Goal: Information Seeking & Learning: Compare options

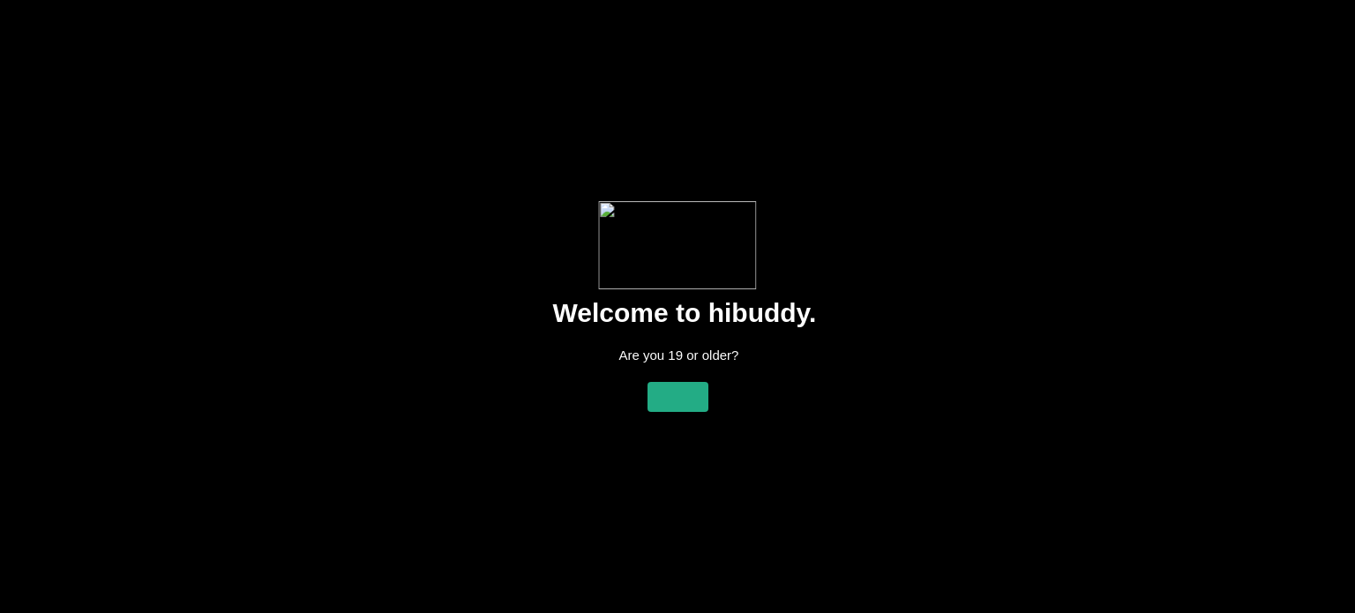
click at [679, 364] on flt-glass-pane at bounding box center [677, 306] width 1355 height 613
click at [676, 373] on flt-glass-pane at bounding box center [677, 306] width 1355 height 613
click at [676, 379] on flt-glass-pane at bounding box center [677, 306] width 1355 height 613
click at [676, 387] on flt-glass-pane at bounding box center [677, 306] width 1355 height 613
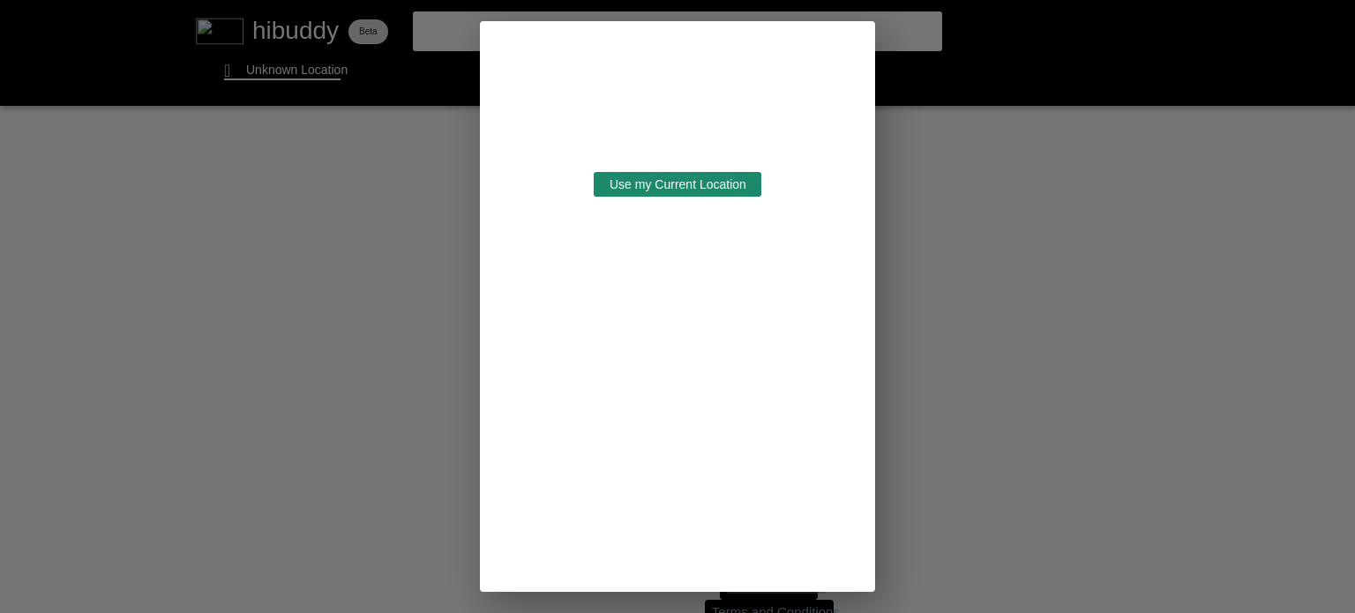
click at [677, 184] on flt-glass-pane at bounding box center [677, 306] width 1355 height 613
click at [679, 183] on flt-glass-pane at bounding box center [677, 306] width 1355 height 613
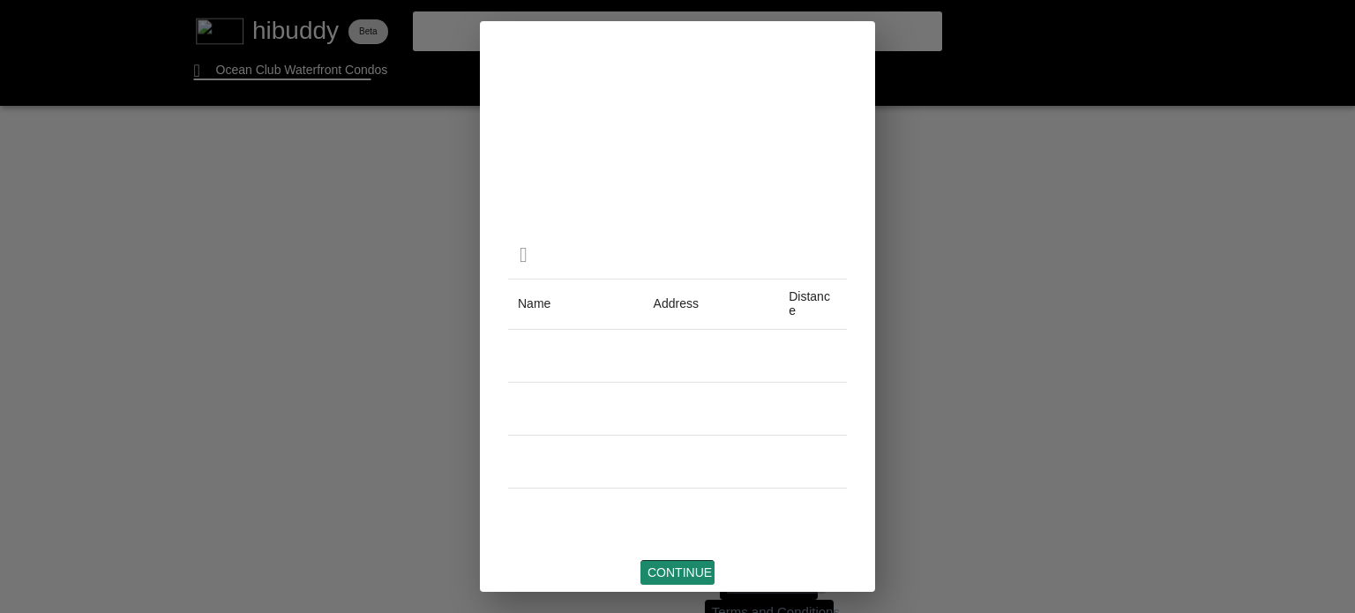
click at [683, 574] on flt-glass-pane at bounding box center [677, 306] width 1355 height 613
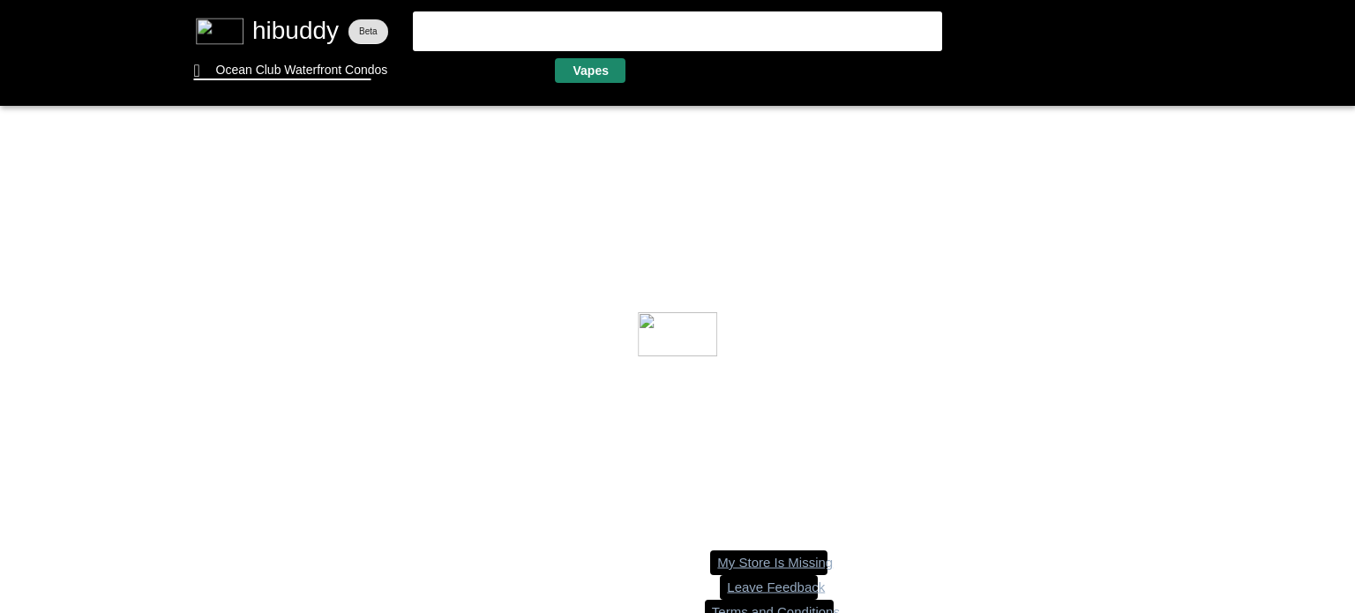
click at [604, 63] on flt-glass-pane at bounding box center [677, 306] width 1355 height 613
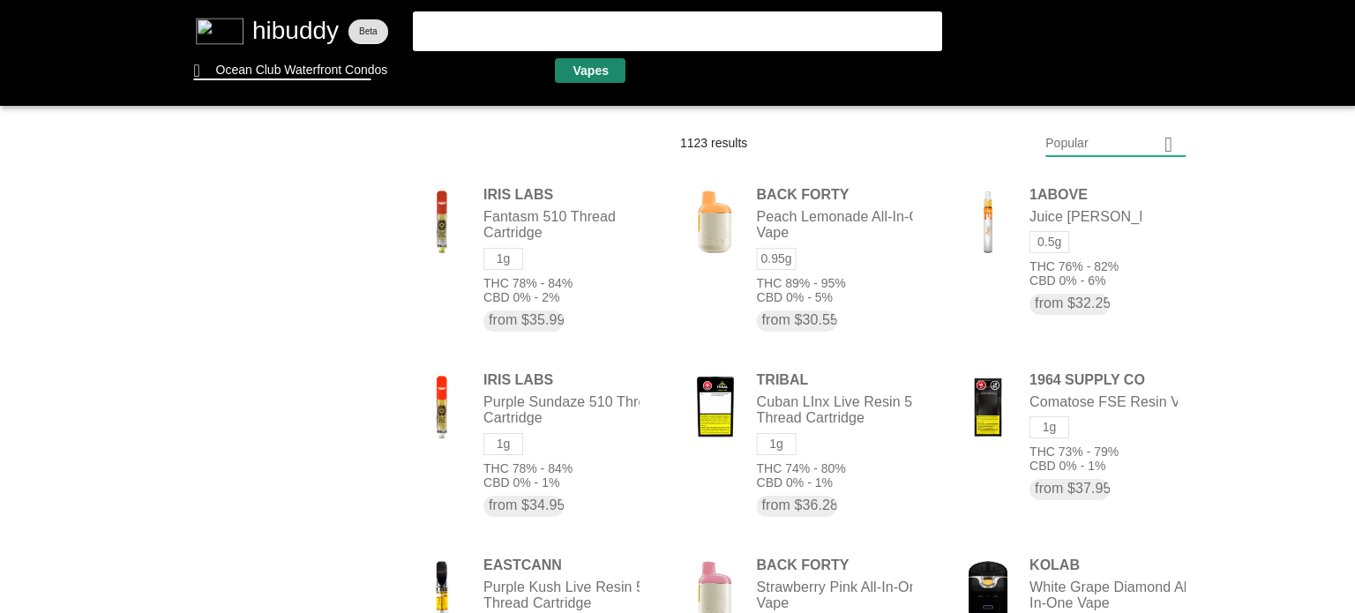
drag, startPoint x: 589, startPoint y: 64, endPoint x: 575, endPoint y: 70, distance: 15.4
drag, startPoint x: 575, startPoint y: 70, endPoint x: 521, endPoint y: 127, distance: 78.7
click at [521, 127] on flt-glass-pane at bounding box center [677, 306] width 1355 height 613
click at [1124, 134] on flt-glass-pane at bounding box center [677, 306] width 1355 height 613
click at [1119, 192] on flt-glass-pane at bounding box center [677, 306] width 1355 height 613
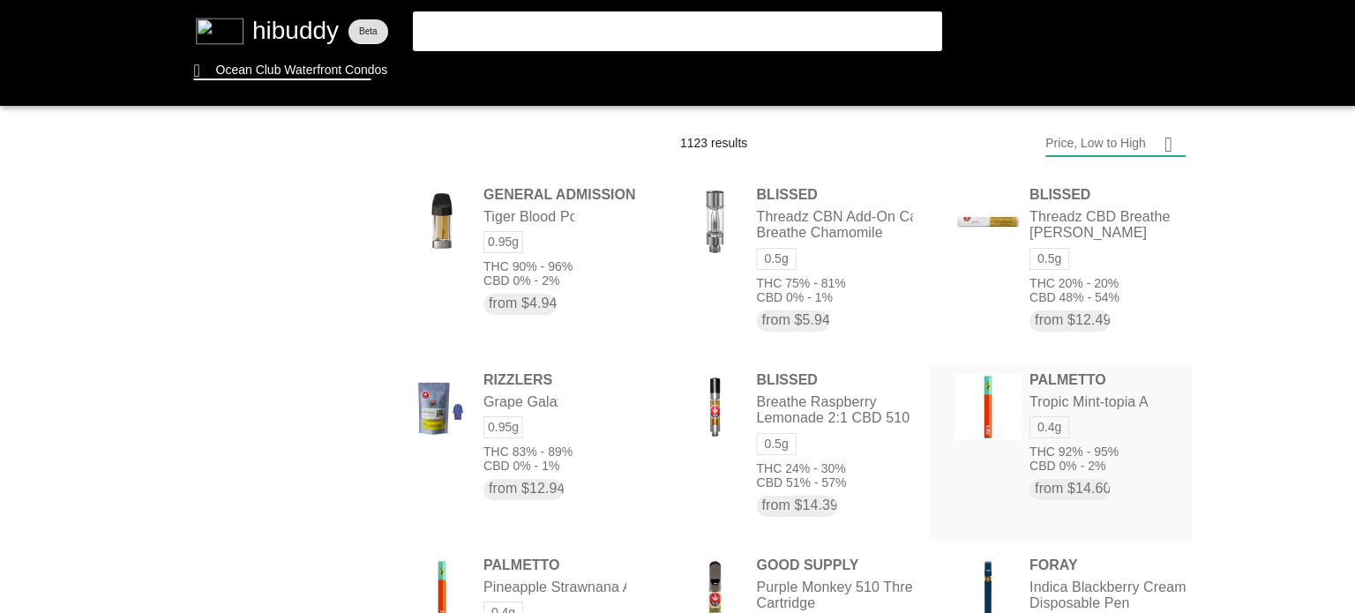
drag, startPoint x: 1041, startPoint y: 384, endPoint x: 1106, endPoint y: 445, distance: 88.6
drag, startPoint x: 1106, startPoint y: 445, endPoint x: 1292, endPoint y: 415, distance: 188.6
click at [1292, 415] on flt-glass-pane at bounding box center [677, 306] width 1355 height 613
drag, startPoint x: 1046, startPoint y: 379, endPoint x: 1073, endPoint y: 479, distance: 104.2
click at [1073, 479] on flt-glass-pane at bounding box center [677, 306] width 1355 height 613
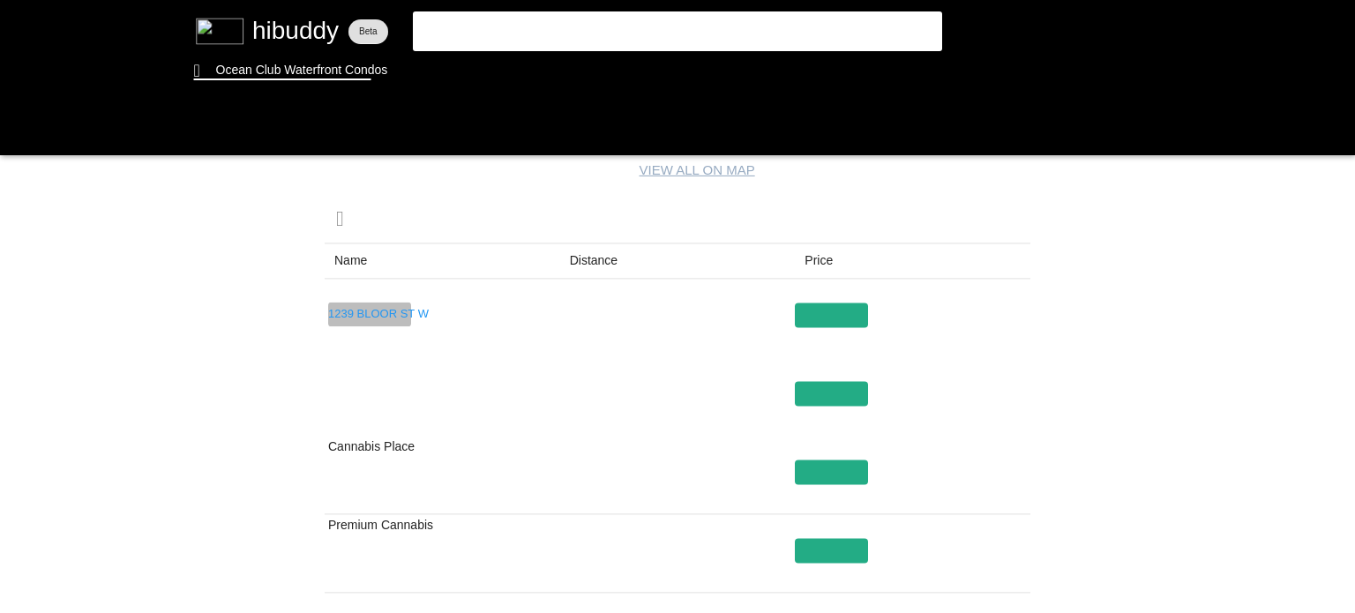
drag, startPoint x: 353, startPoint y: 306, endPoint x: 333, endPoint y: 310, distance: 20.6
drag, startPoint x: 333, startPoint y: 310, endPoint x: 212, endPoint y: 358, distance: 130.3
click at [212, 358] on flt-glass-pane at bounding box center [677, 306] width 1355 height 613
click at [364, 320] on flt-glass-pane at bounding box center [677, 306] width 1355 height 613
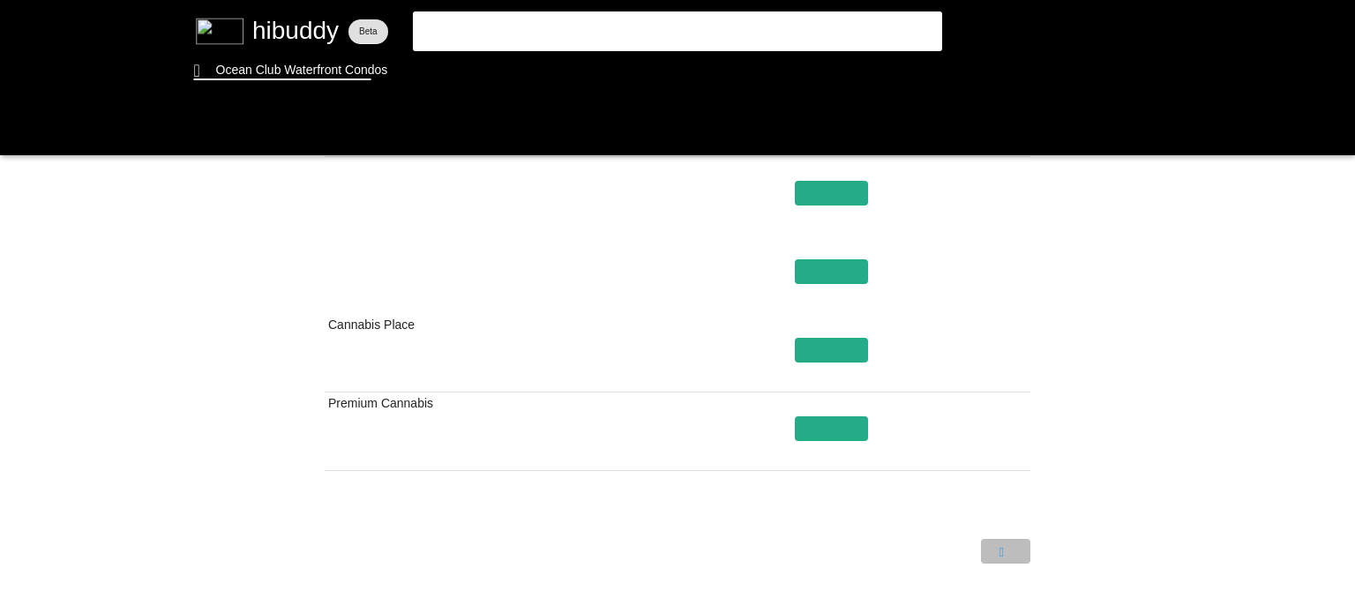
click at [1010, 557] on flt-glass-pane at bounding box center [677, 306] width 1355 height 613
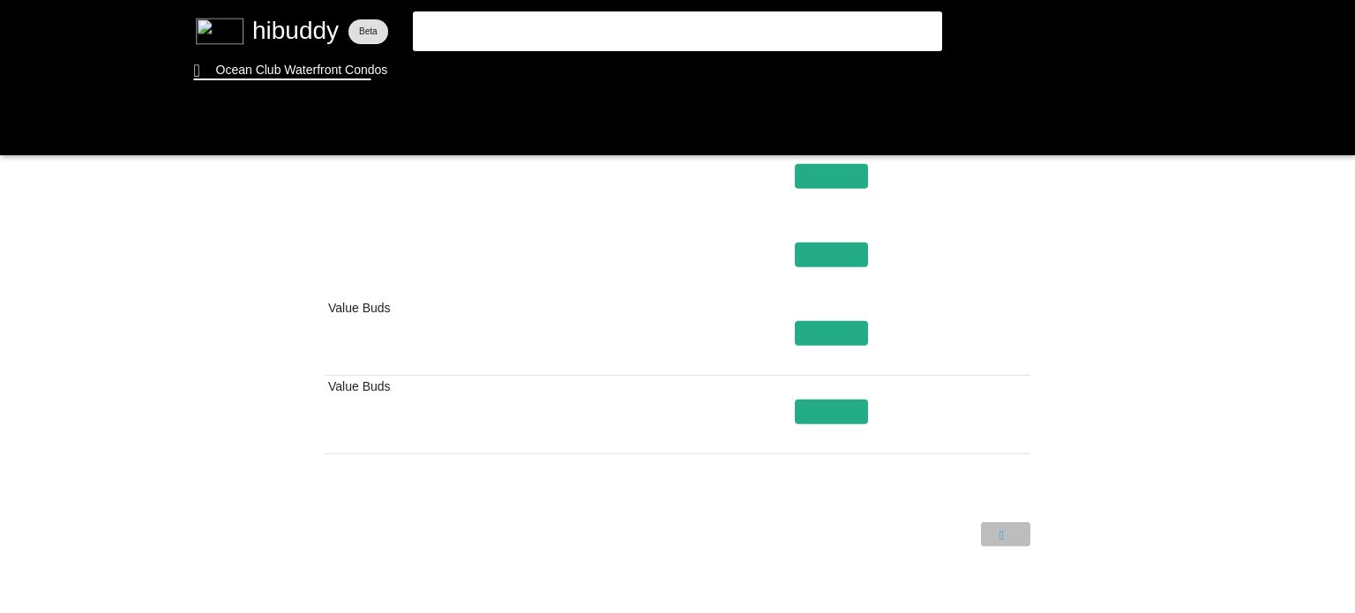
click at [1016, 528] on flt-glass-pane at bounding box center [677, 306] width 1355 height 613
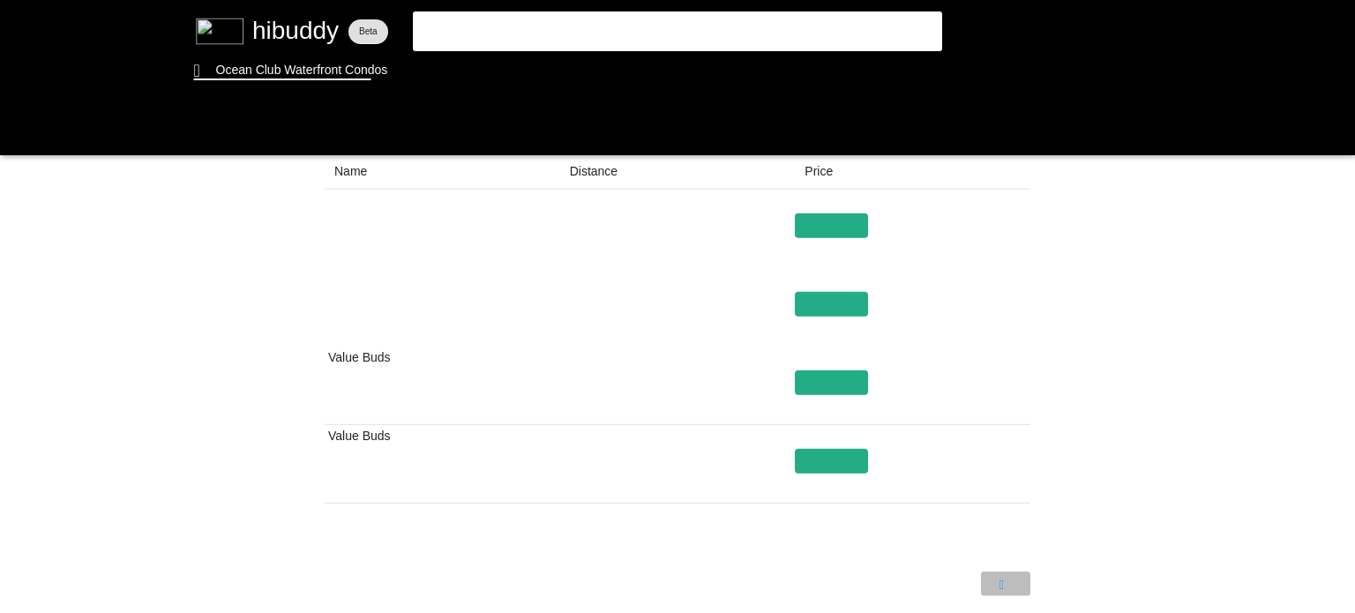
click at [999, 581] on flt-glass-pane at bounding box center [677, 306] width 1355 height 613
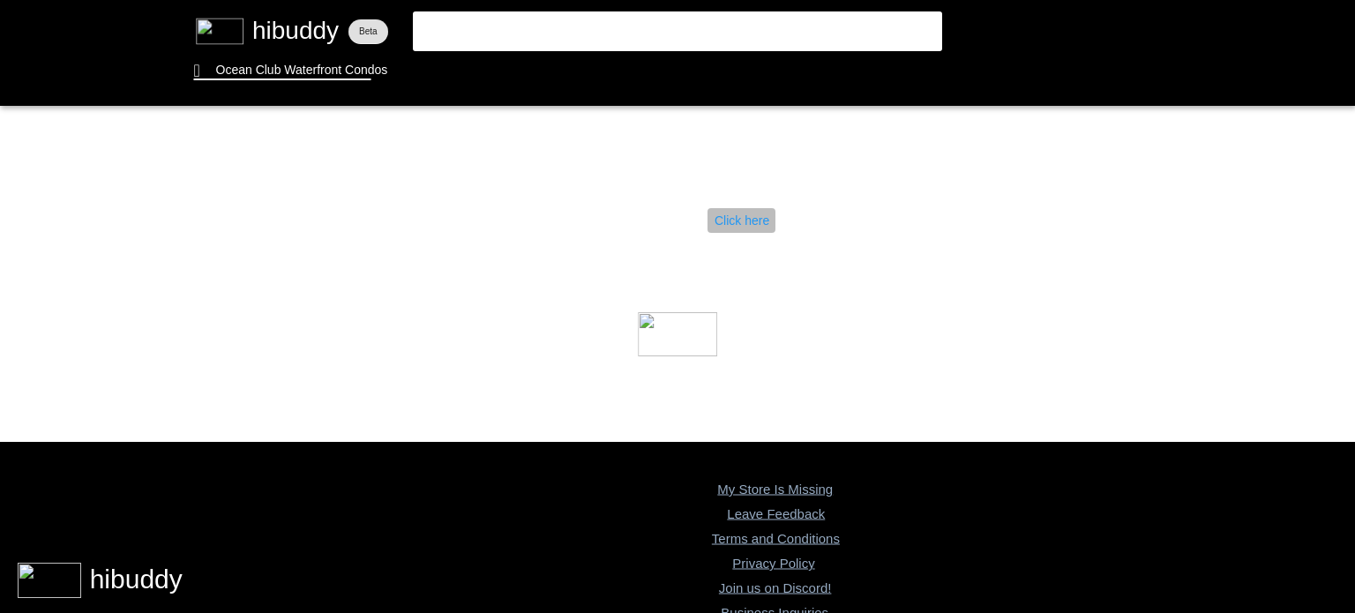
click at [748, 214] on flt-glass-pane at bounding box center [677, 306] width 1355 height 613
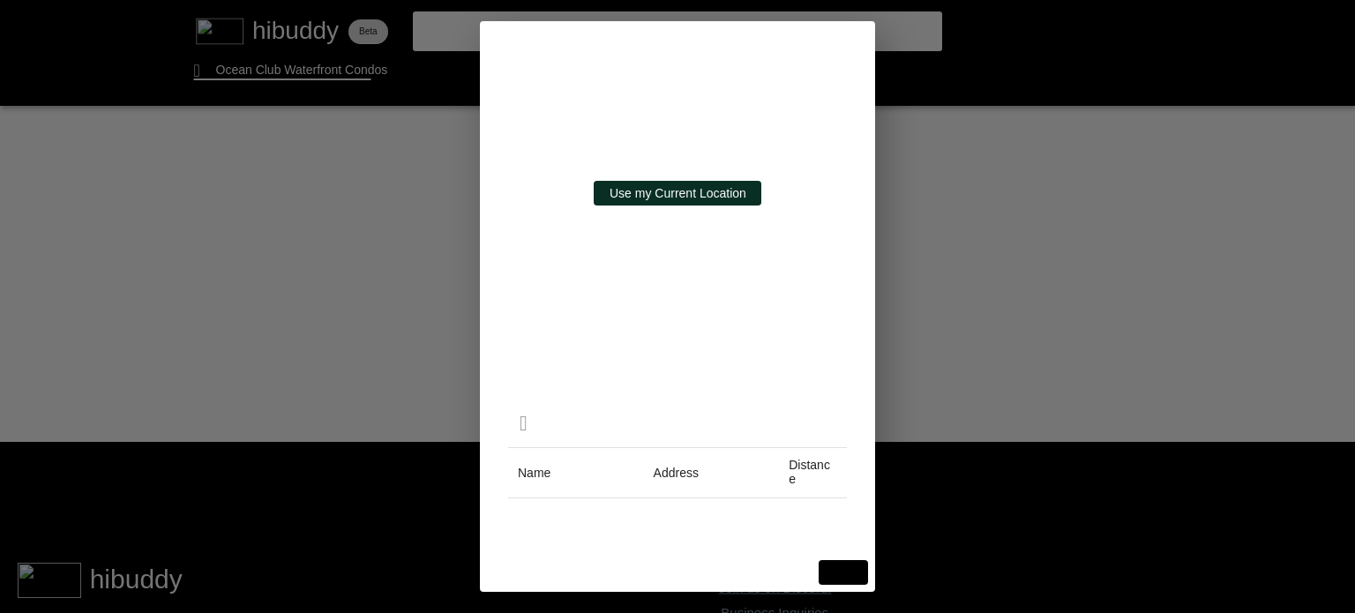
click at [684, 207] on flt-glass-pane at bounding box center [677, 306] width 1355 height 613
click at [685, 199] on flt-glass-pane at bounding box center [677, 306] width 1355 height 613
click at [363, 187] on flt-glass-pane at bounding box center [677, 306] width 1355 height 613
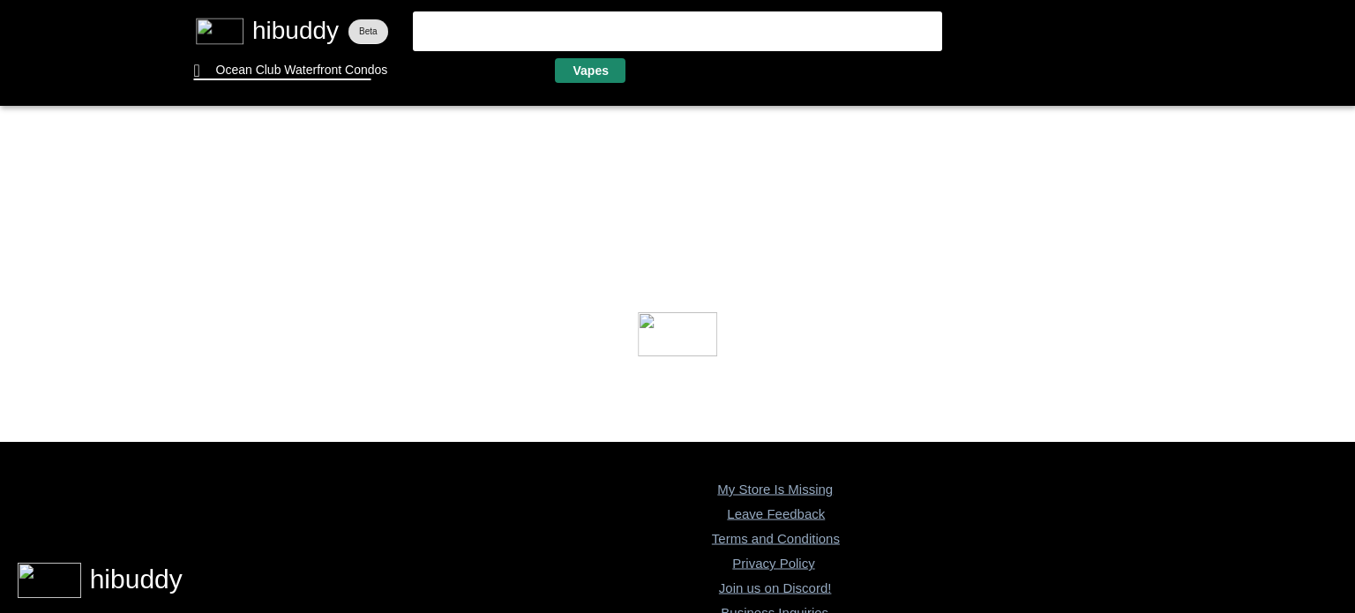
click at [595, 64] on flt-glass-pane at bounding box center [677, 306] width 1355 height 613
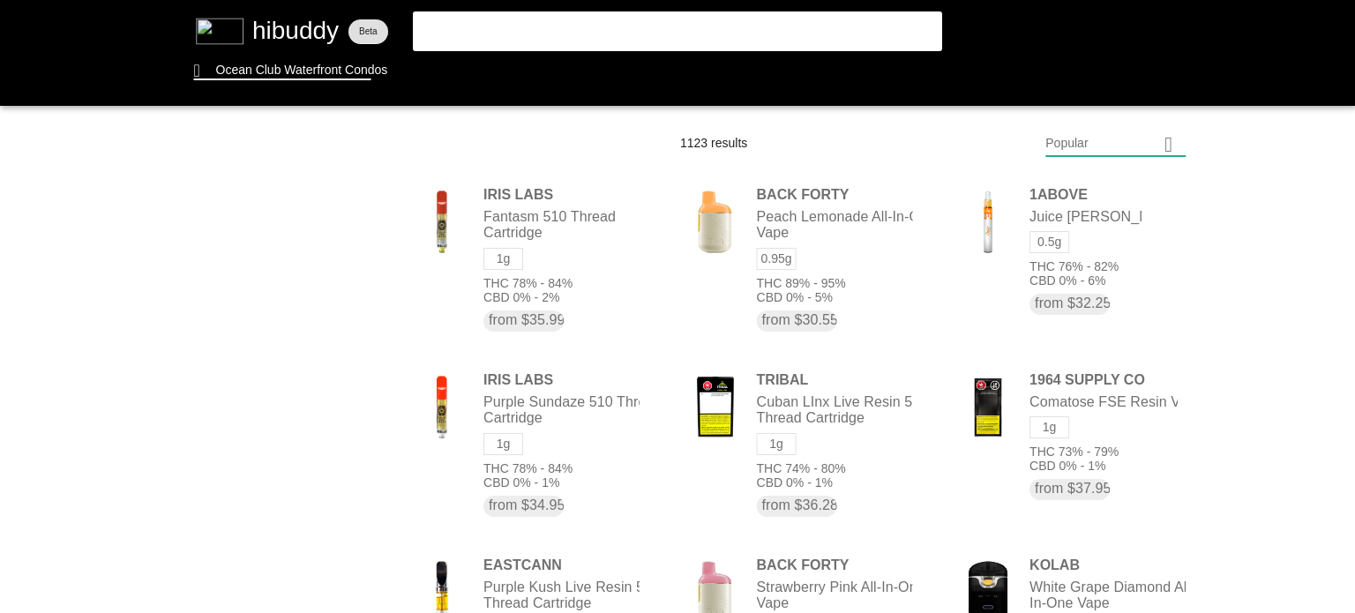
click at [1087, 154] on flt-glass-pane at bounding box center [677, 306] width 1355 height 613
click at [1110, 183] on flt-glass-pane at bounding box center [677, 306] width 1355 height 613
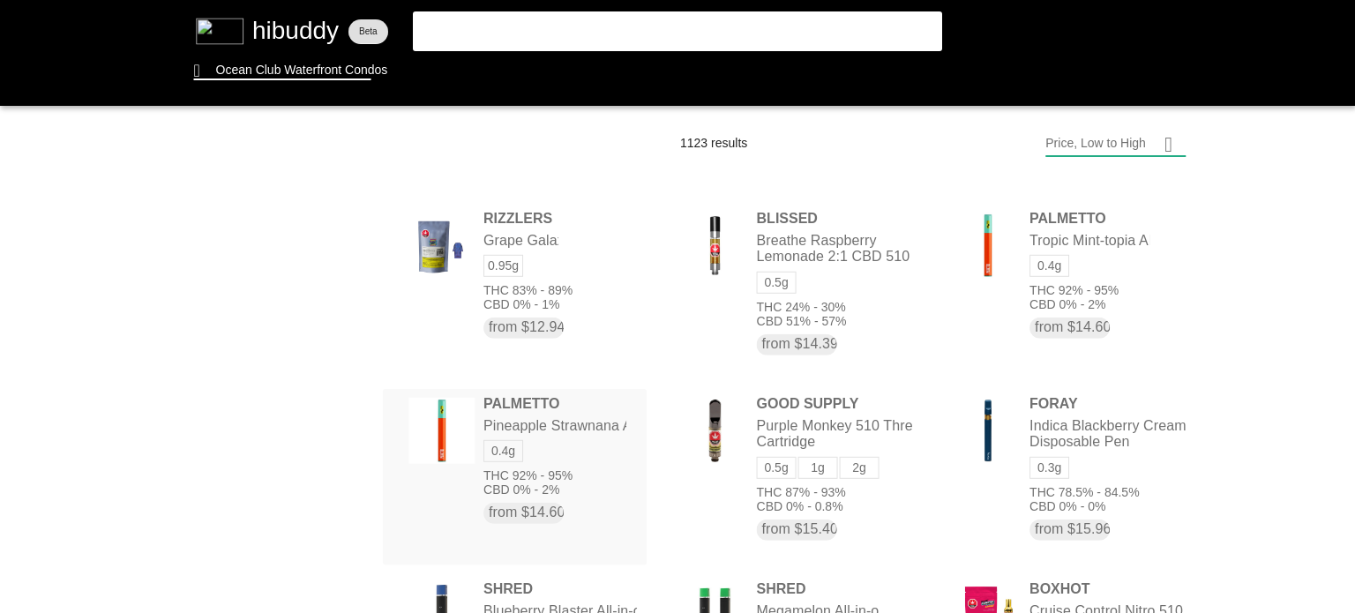
drag, startPoint x: 552, startPoint y: 401, endPoint x: 522, endPoint y: 401, distance: 30.0
drag, startPoint x: 522, startPoint y: 401, endPoint x: 1215, endPoint y: 229, distance: 713.9
click at [1215, 229] on flt-glass-pane at bounding box center [677, 306] width 1355 height 613
click at [514, 412] on flt-glass-pane at bounding box center [677, 306] width 1355 height 613
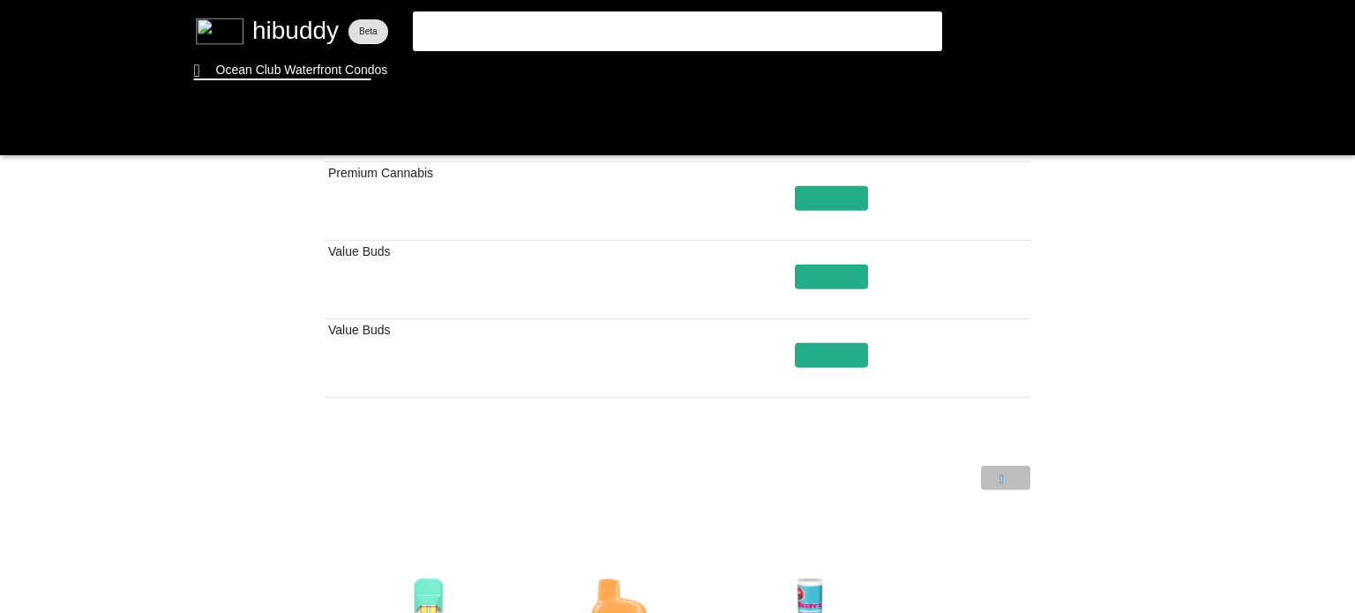
click at [994, 479] on flt-glass-pane at bounding box center [677, 306] width 1355 height 613
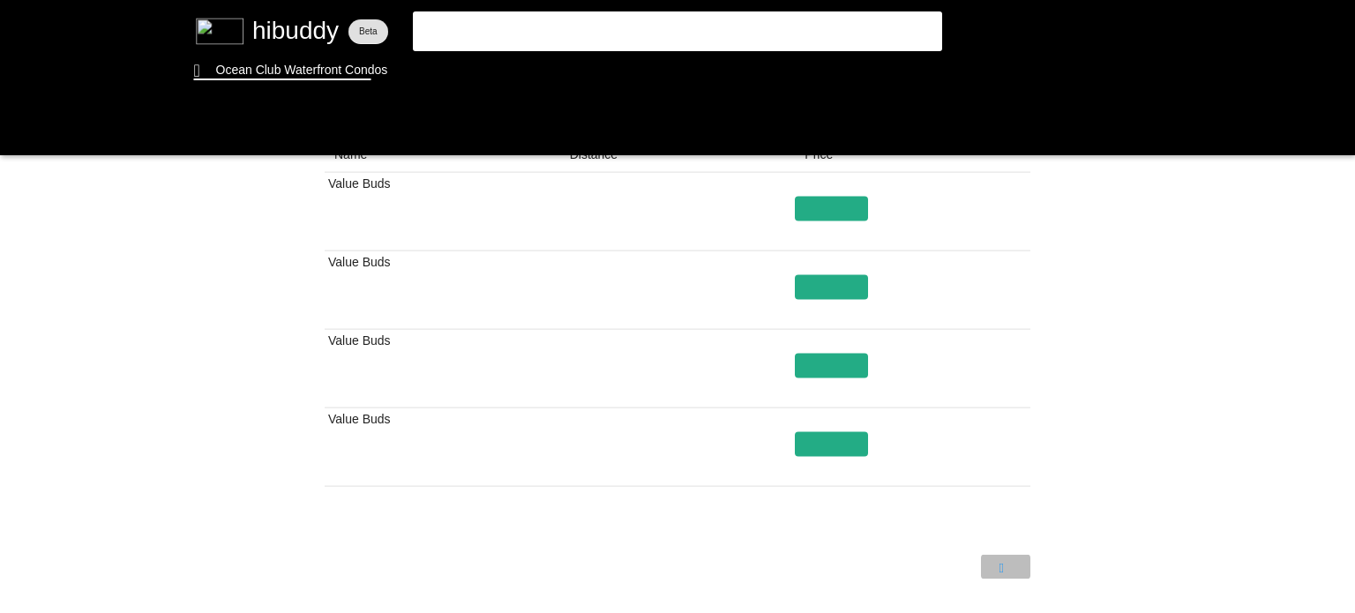
click at [1007, 558] on flt-glass-pane at bounding box center [677, 306] width 1355 height 613
click at [388, 440] on flt-glass-pane at bounding box center [677, 306] width 1355 height 613
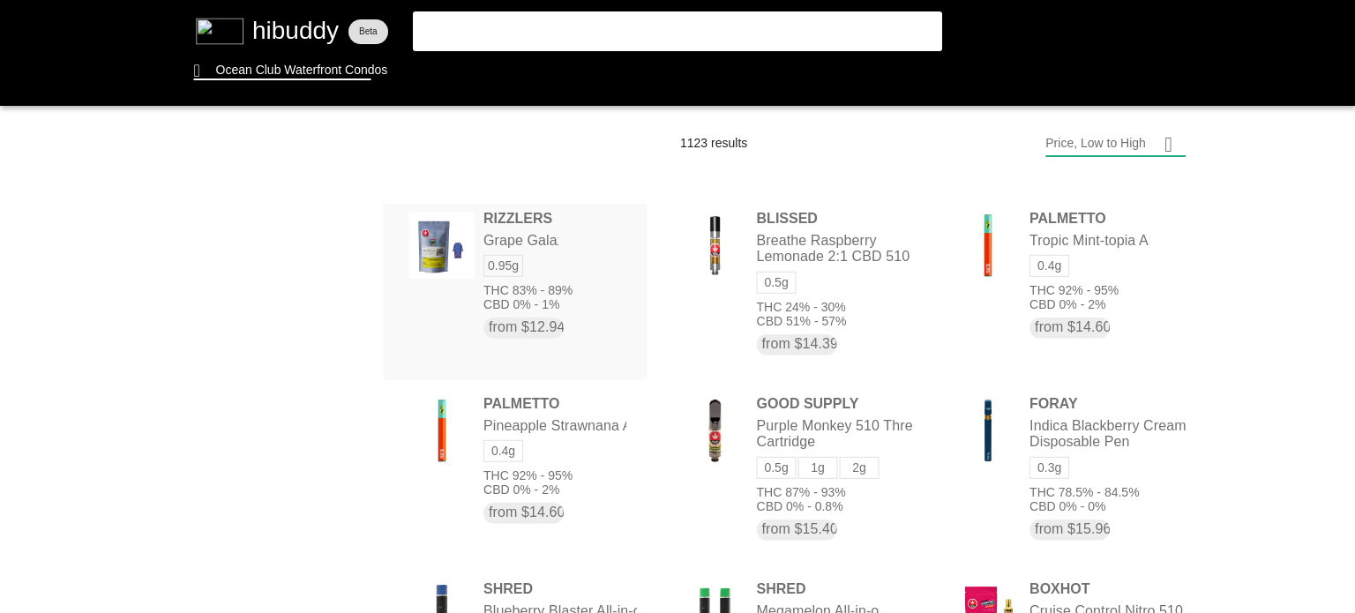
drag, startPoint x: 502, startPoint y: 233, endPoint x: 500, endPoint y: 223, distance: 9.9
drag, startPoint x: 500, startPoint y: 223, endPoint x: 459, endPoint y: 211, distance: 43.3
click at [459, 211] on flt-glass-pane at bounding box center [677, 306] width 1355 height 613
click at [496, 215] on flt-glass-pane at bounding box center [677, 306] width 1355 height 613
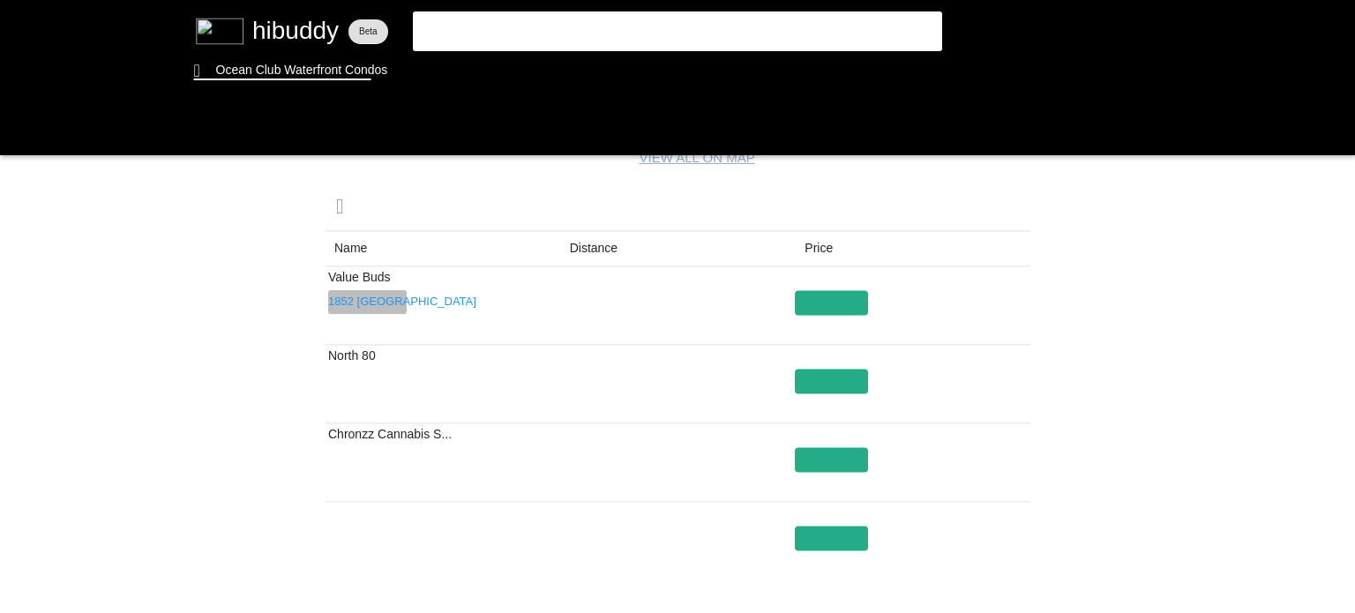
click at [375, 300] on flt-glass-pane at bounding box center [677, 306] width 1355 height 613
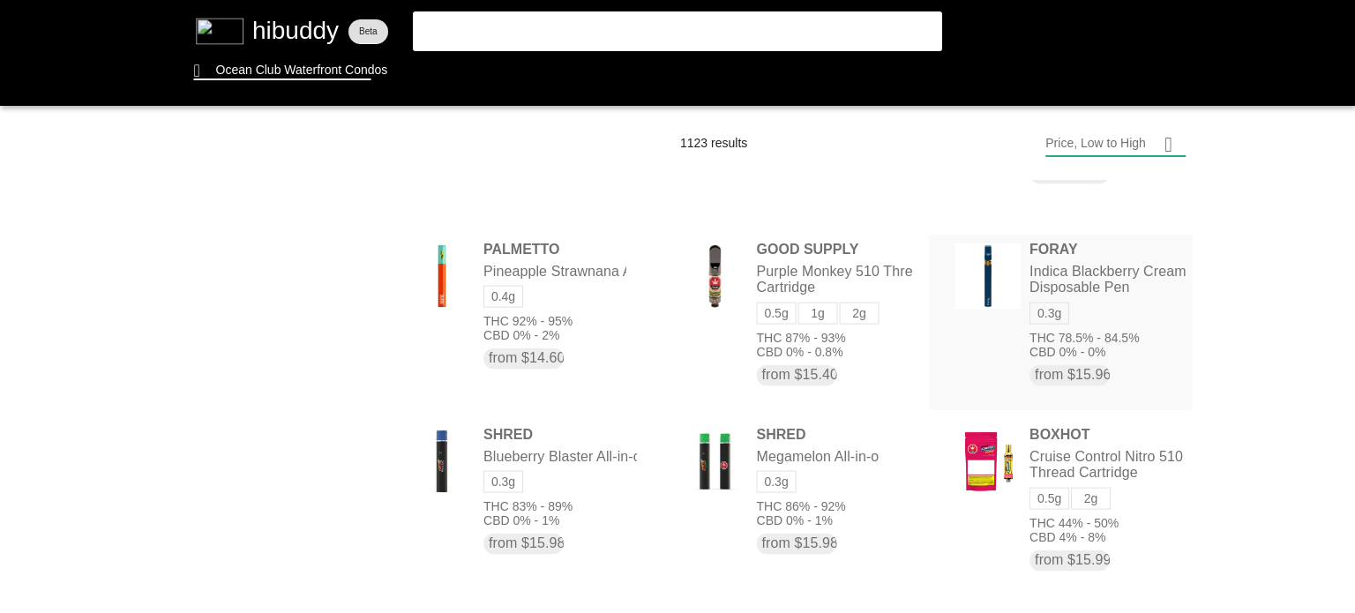
click at [1049, 247] on flt-glass-pane at bounding box center [677, 306] width 1355 height 613
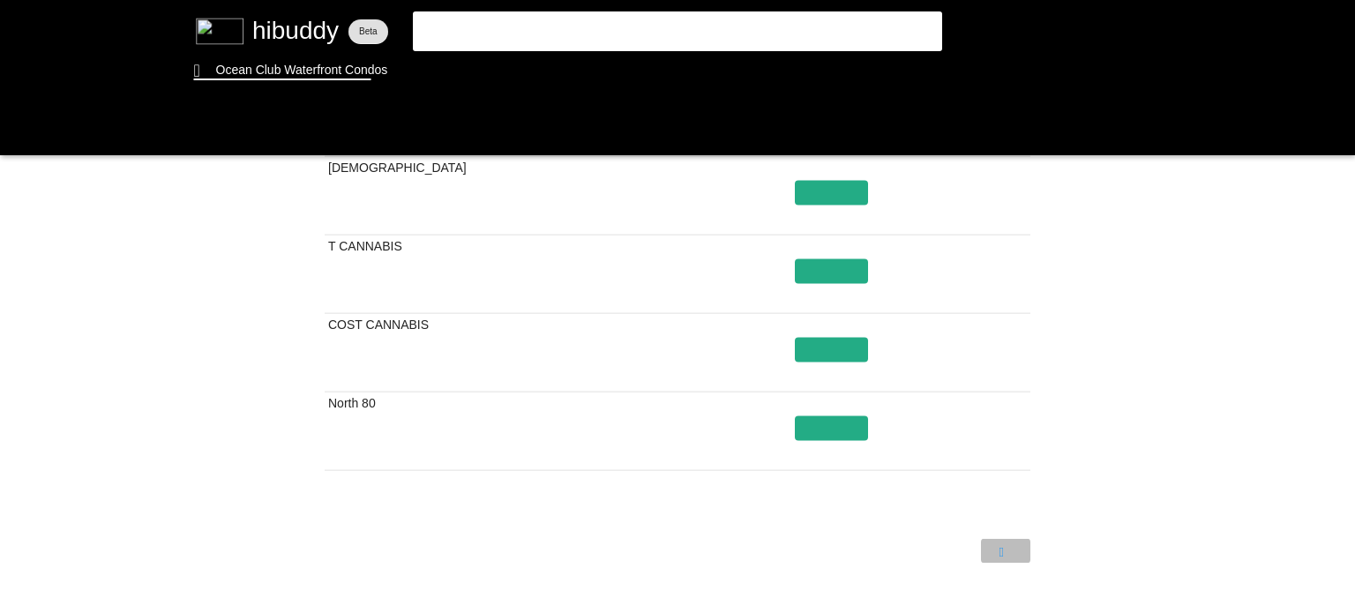
click at [996, 552] on flt-glass-pane at bounding box center [677, 306] width 1355 height 613
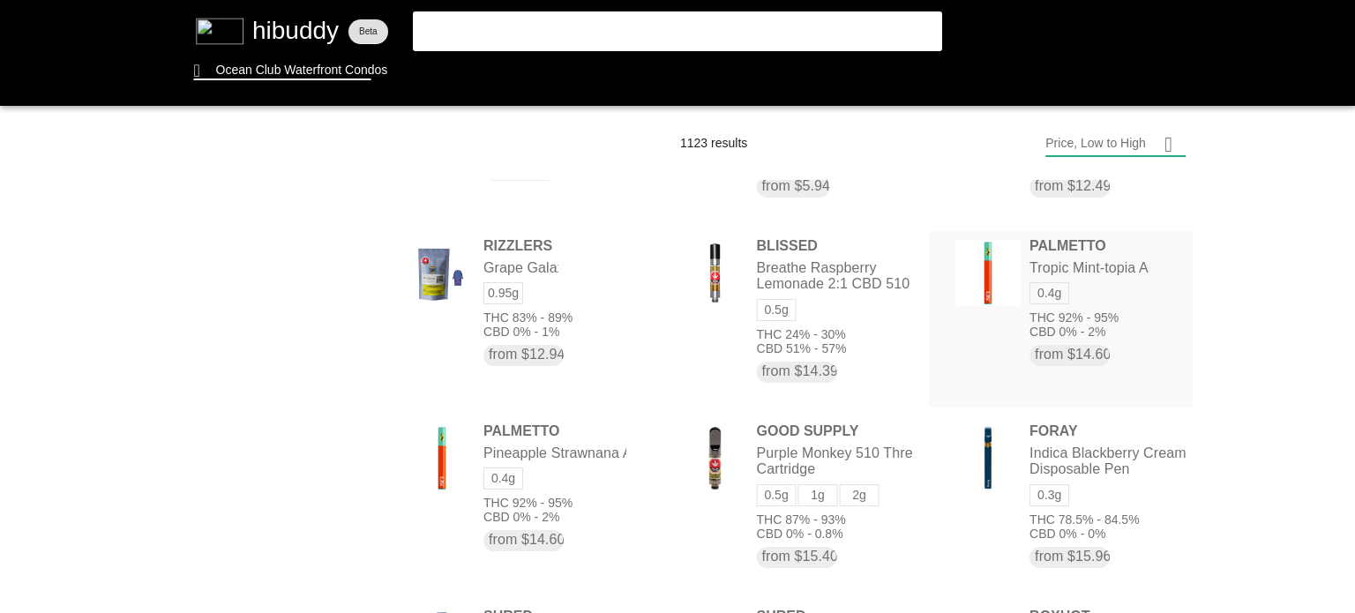
click at [1087, 246] on flt-glass-pane at bounding box center [677, 306] width 1355 height 613
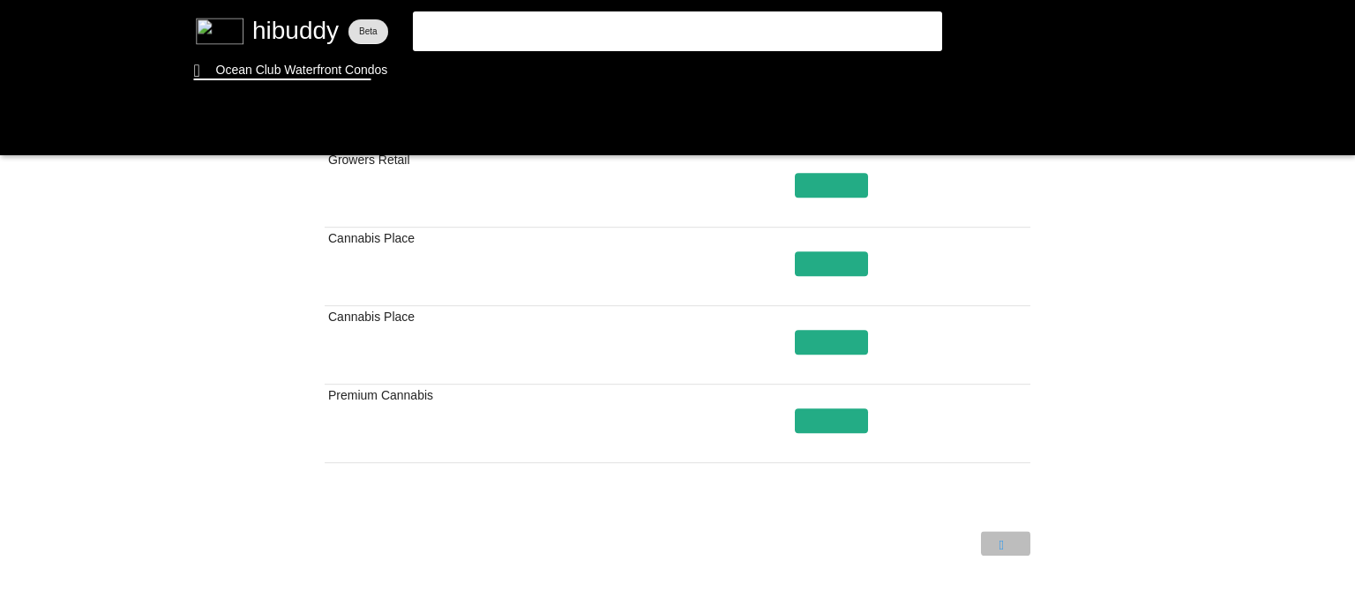
click at [995, 541] on flt-glass-pane at bounding box center [677, 306] width 1355 height 613
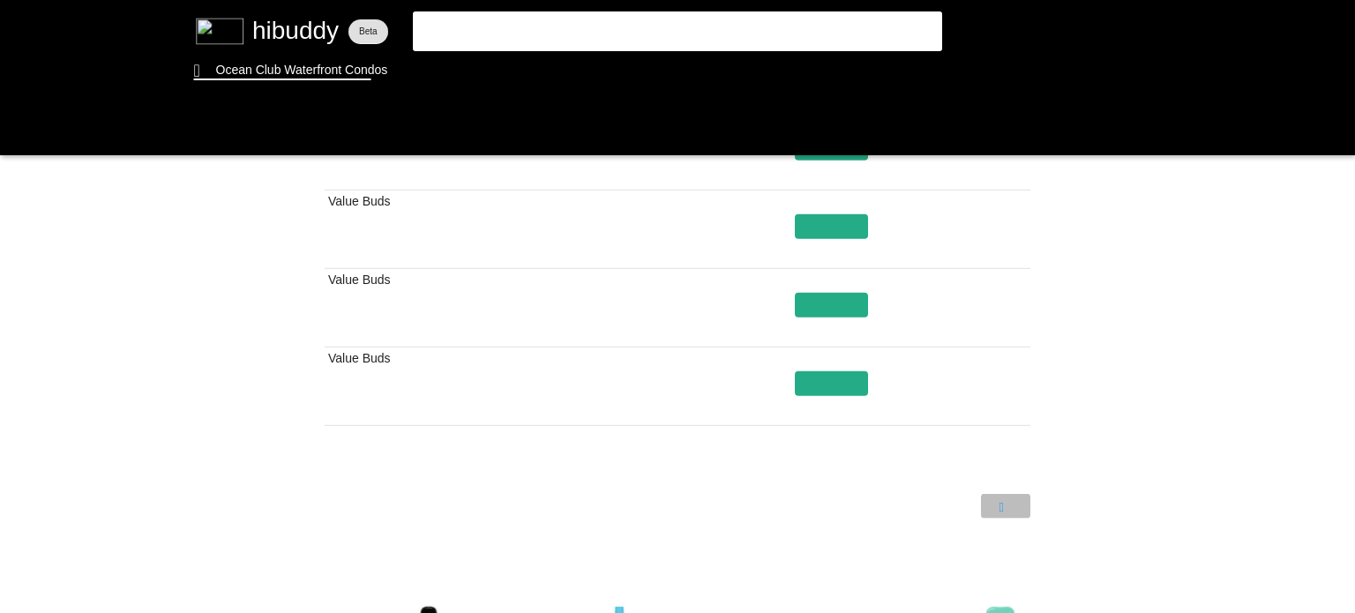
click at [1013, 514] on flt-glass-pane at bounding box center [677, 306] width 1355 height 613
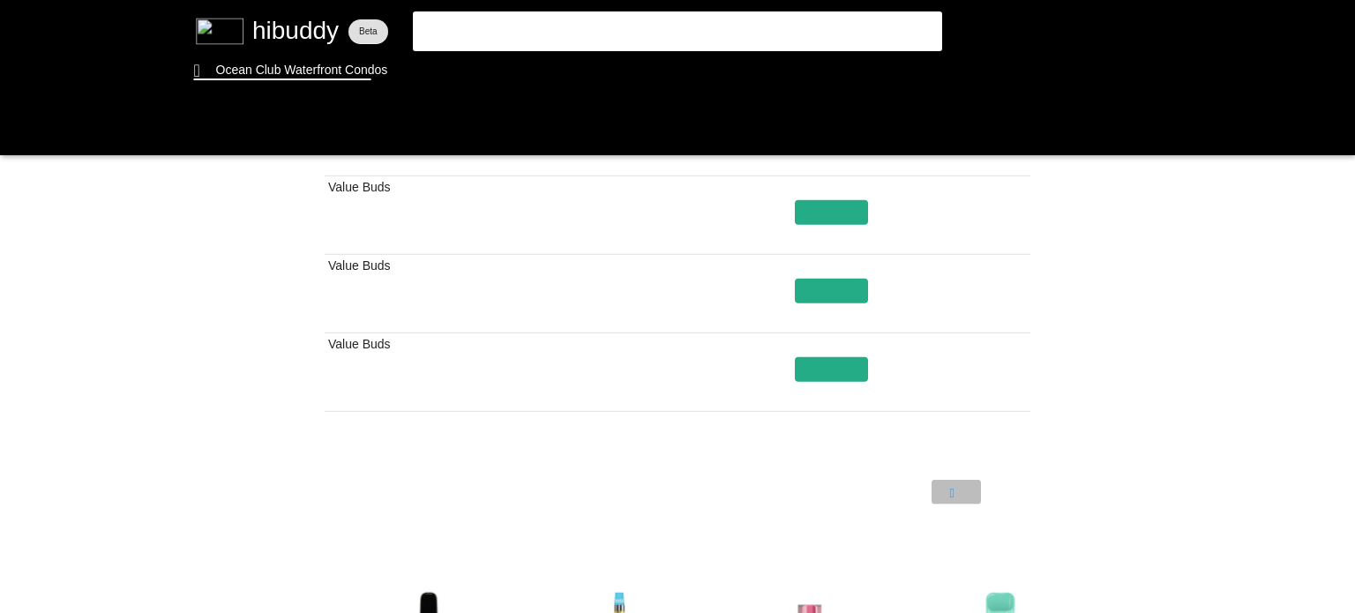
click at [959, 490] on flt-glass-pane at bounding box center [677, 306] width 1355 height 613
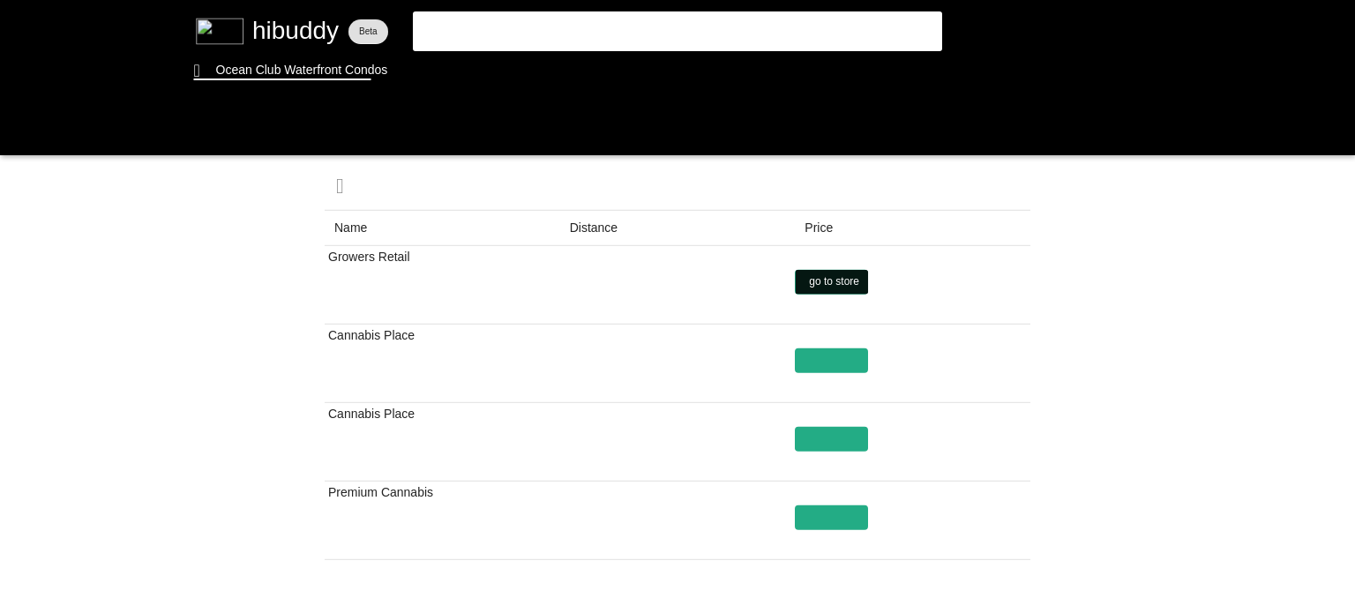
click at [833, 283] on flt-glass-pane at bounding box center [677, 306] width 1355 height 613
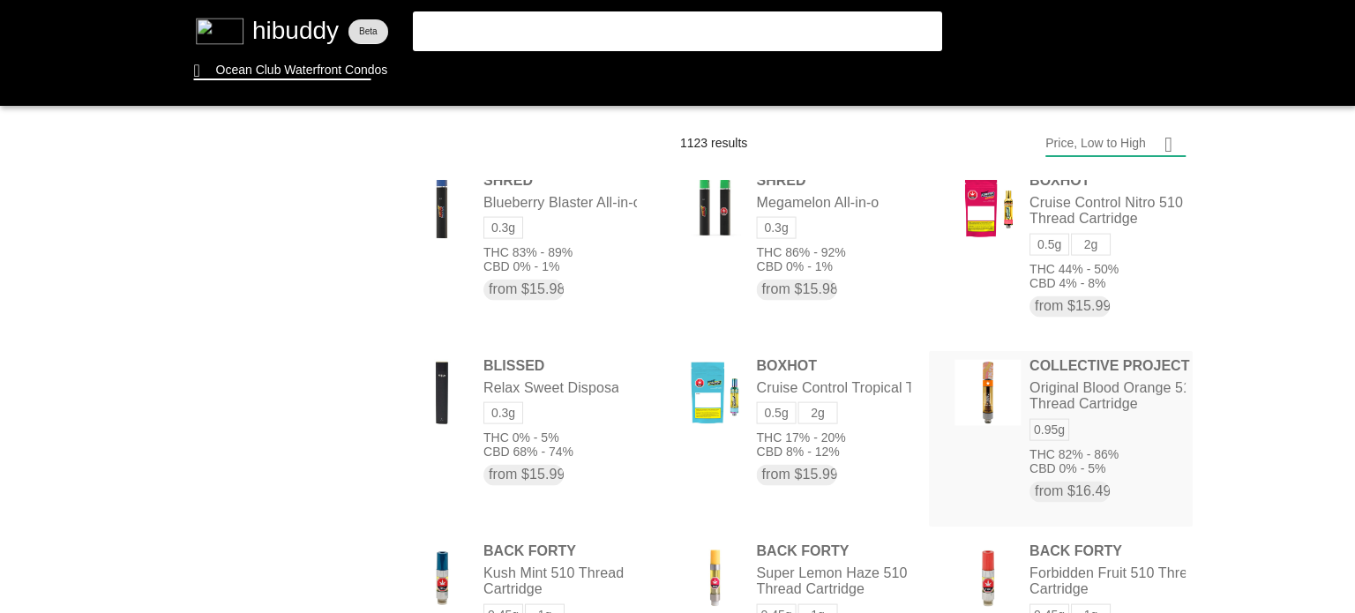
drag, startPoint x: 1075, startPoint y: 373, endPoint x: 1091, endPoint y: 370, distance: 16.3
click at [1091, 370] on flt-glass-pane at bounding box center [677, 306] width 1355 height 613
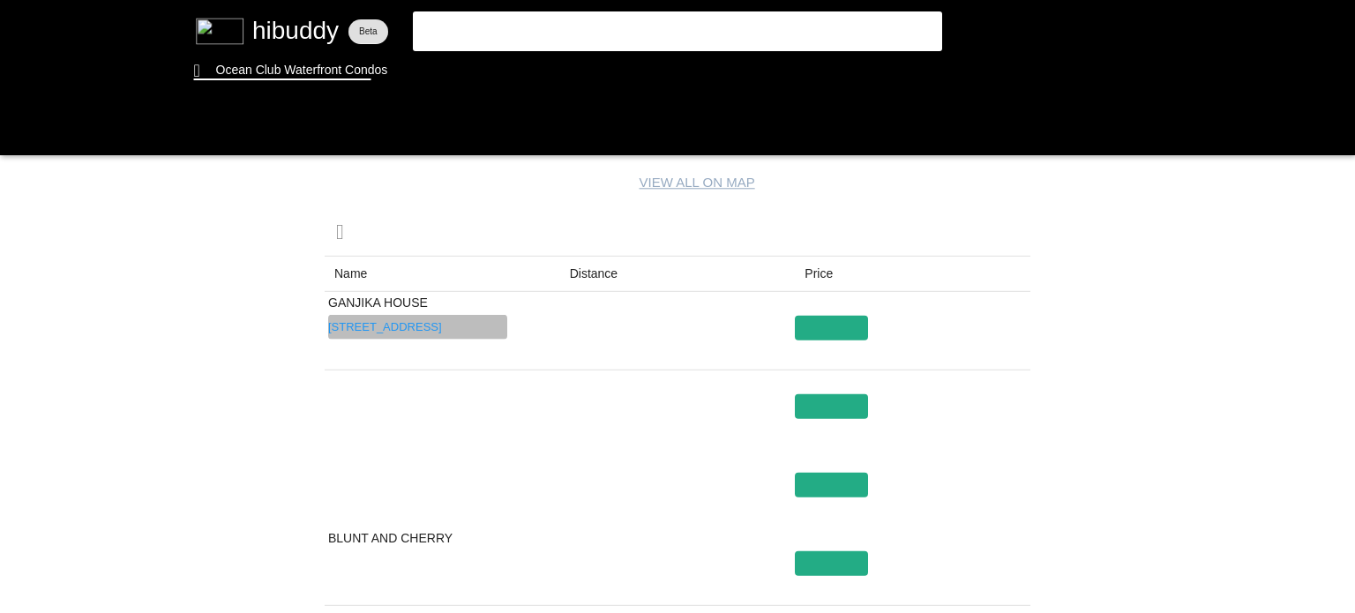
click at [448, 327] on flt-glass-pane at bounding box center [677, 306] width 1355 height 613
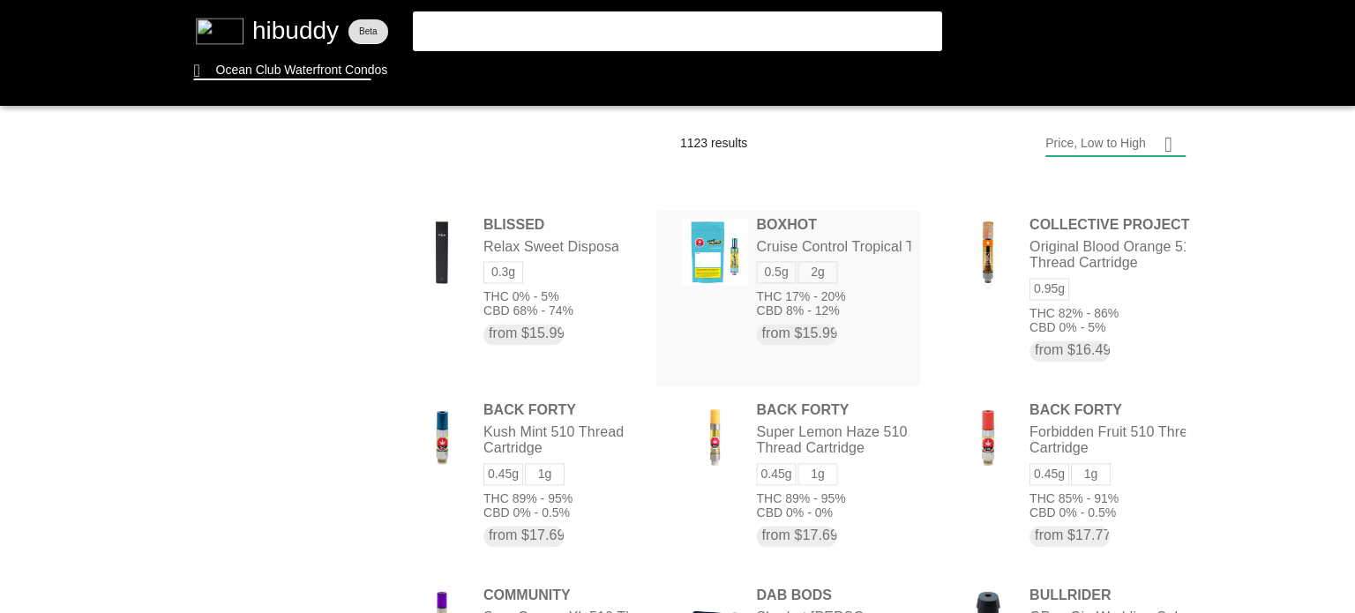
click at [815, 236] on flt-glass-pane at bounding box center [677, 306] width 1355 height 613
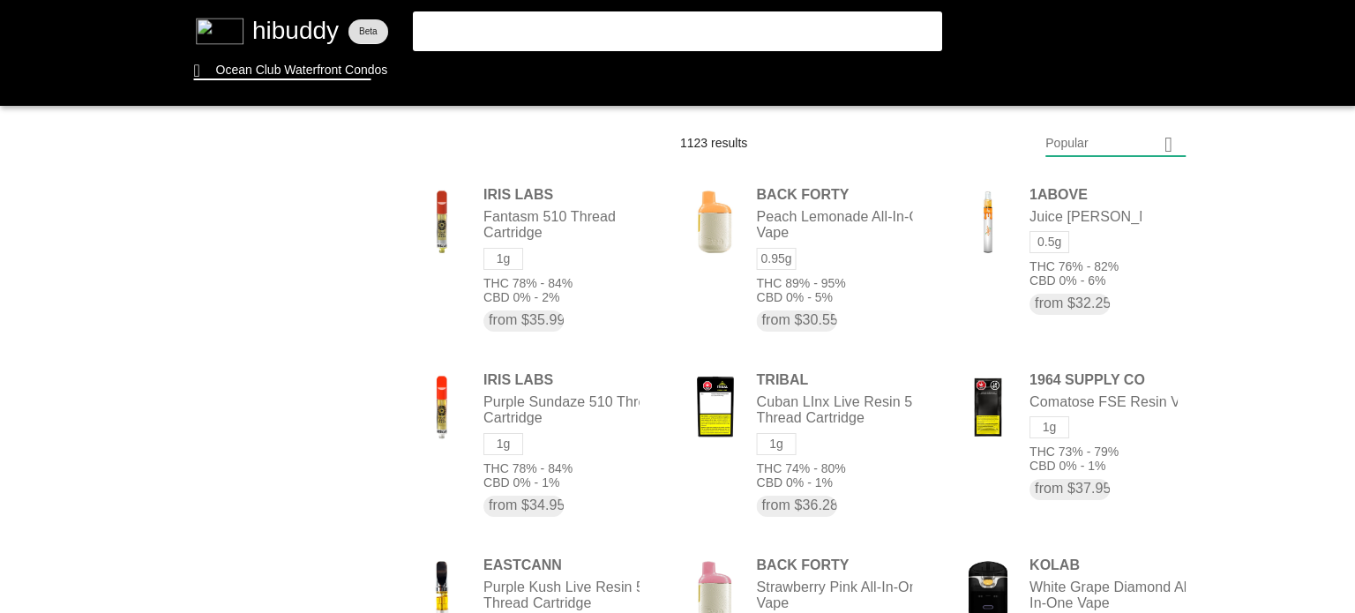
click at [1052, 152] on flt-glass-pane at bounding box center [677, 306] width 1355 height 613
click at [1137, 197] on flt-glass-pane at bounding box center [677, 306] width 1355 height 613
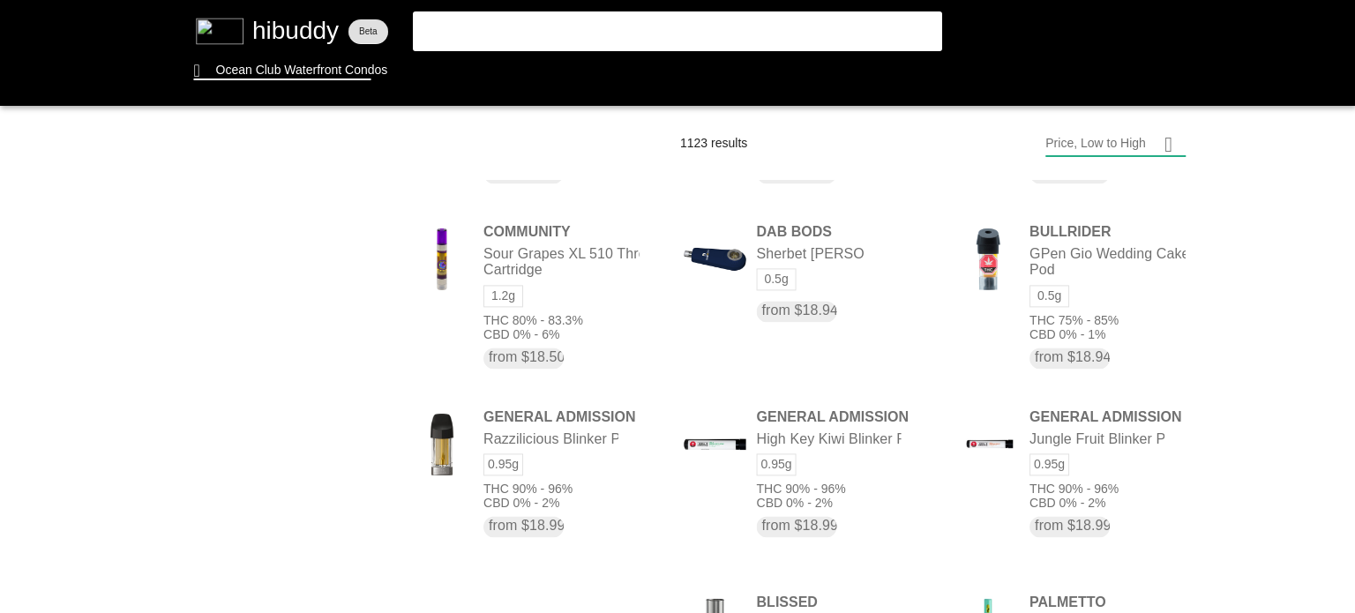
drag, startPoint x: 514, startPoint y: 228, endPoint x: 491, endPoint y: 237, distance: 25.7
click at [491, 237] on flt-glass-pane at bounding box center [677, 306] width 1355 height 613
click at [502, 225] on flt-glass-pane at bounding box center [677, 306] width 1355 height 613
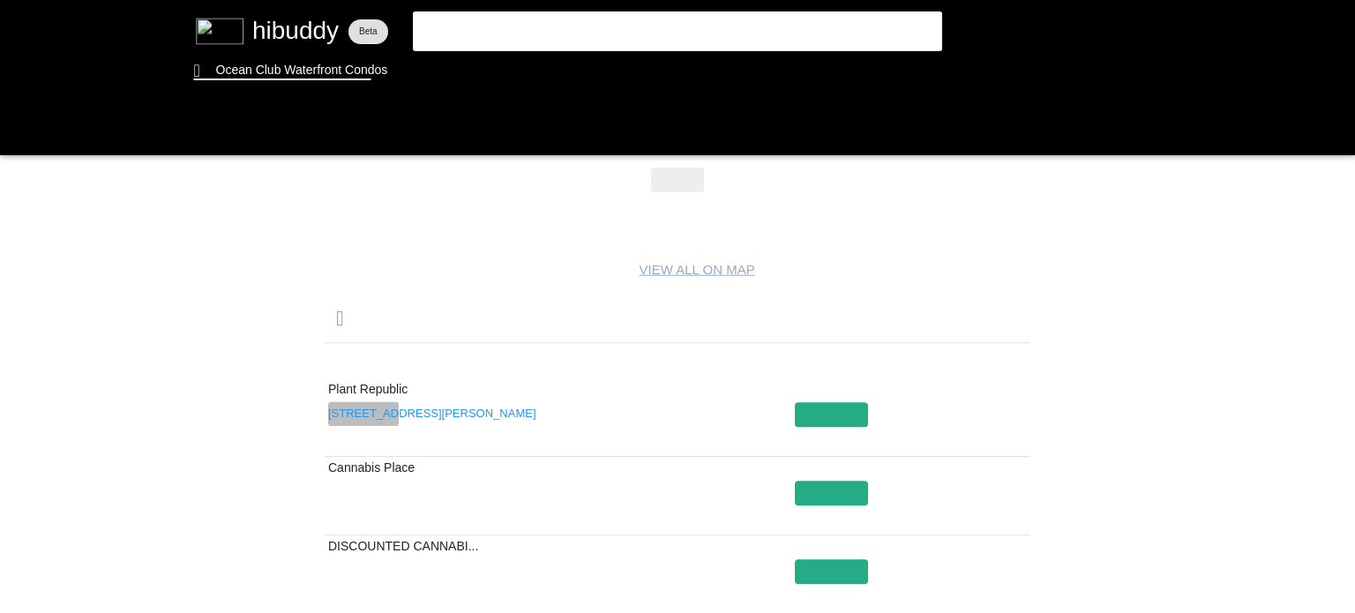
click at [375, 416] on flt-glass-pane at bounding box center [677, 306] width 1355 height 613
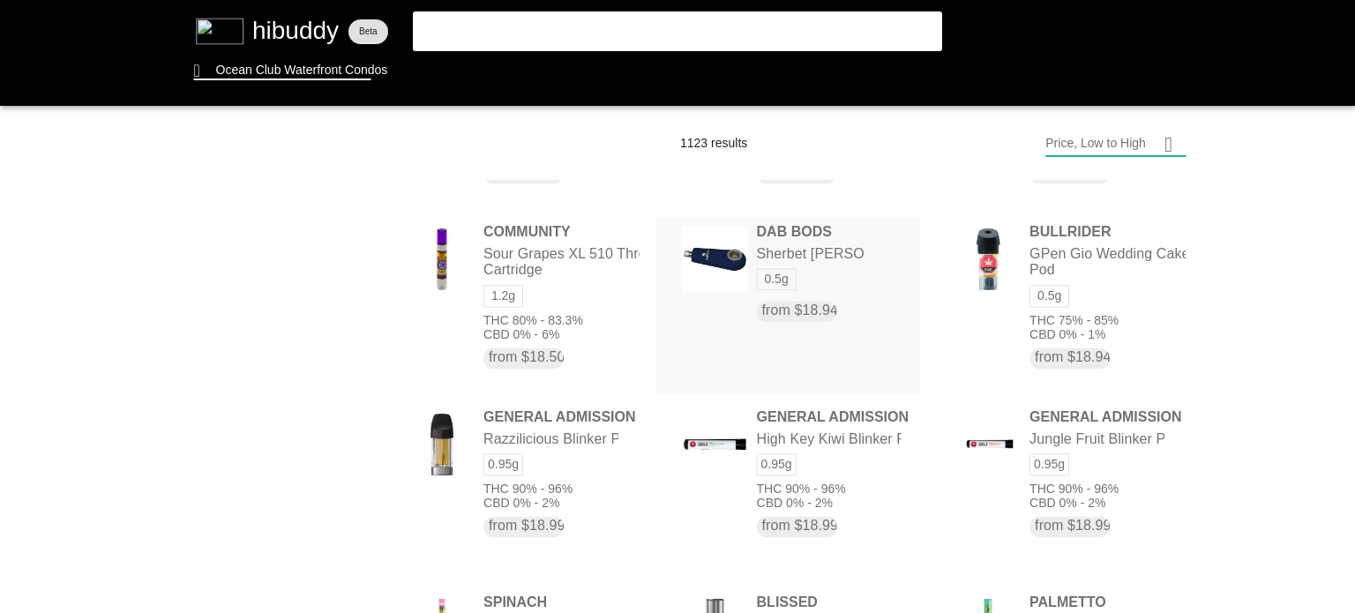
click at [795, 241] on flt-glass-pane at bounding box center [677, 306] width 1355 height 613
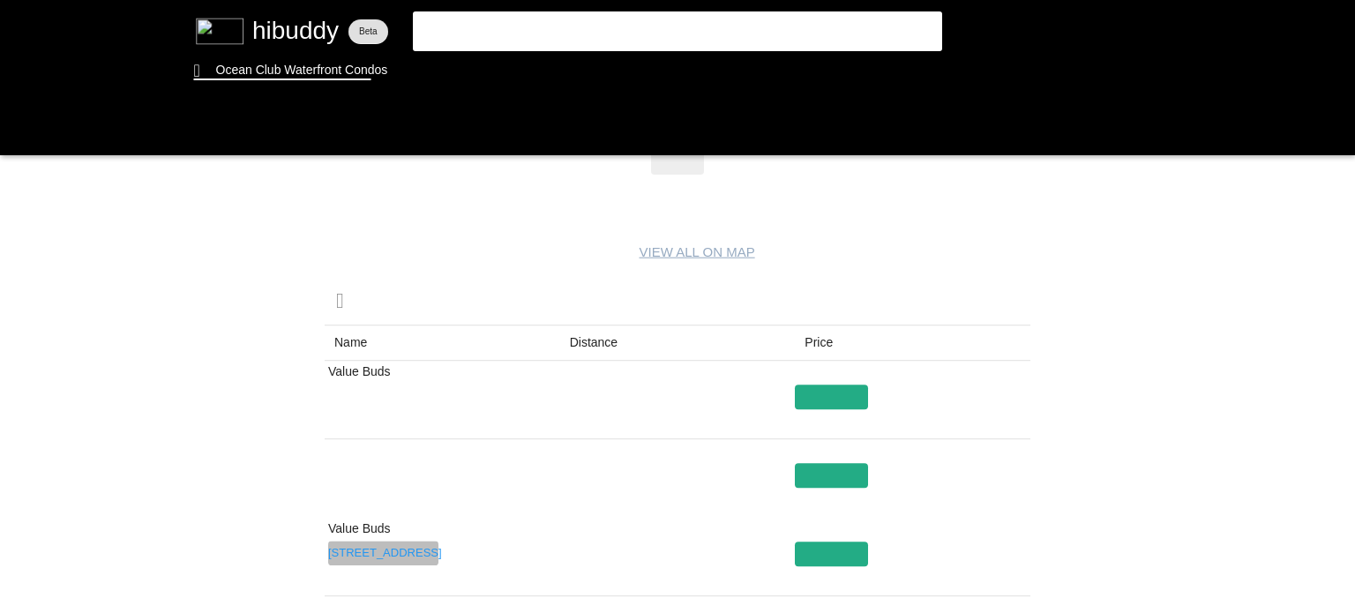
drag, startPoint x: 402, startPoint y: 553, endPoint x: 251, endPoint y: 504, distance: 159.6
click at [251, 504] on flt-glass-pane at bounding box center [677, 306] width 1355 height 613
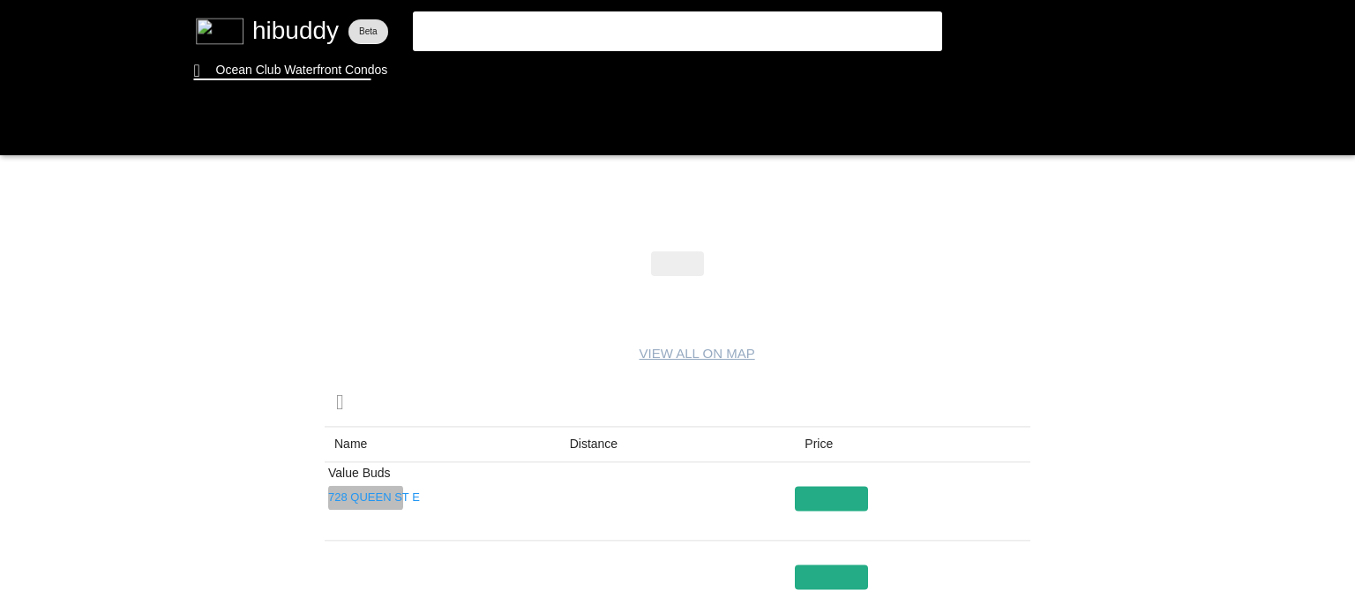
click at [369, 497] on flt-glass-pane at bounding box center [677, 306] width 1355 height 613
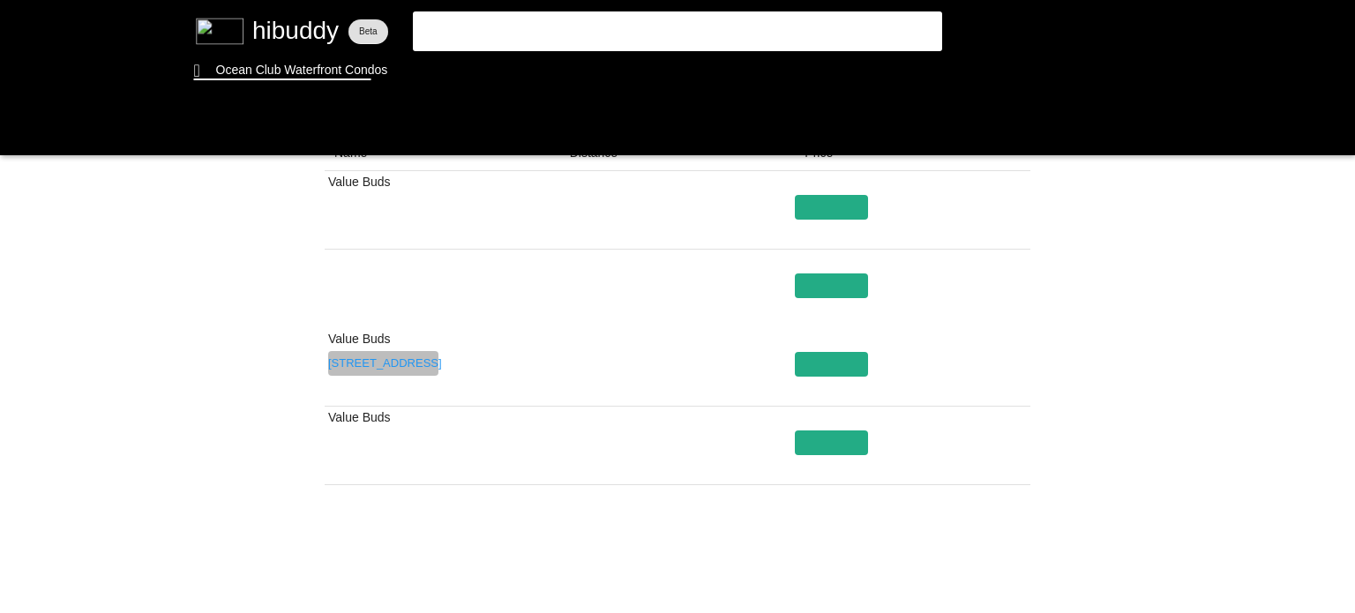
click at [374, 364] on flt-glass-pane at bounding box center [677, 306] width 1355 height 613
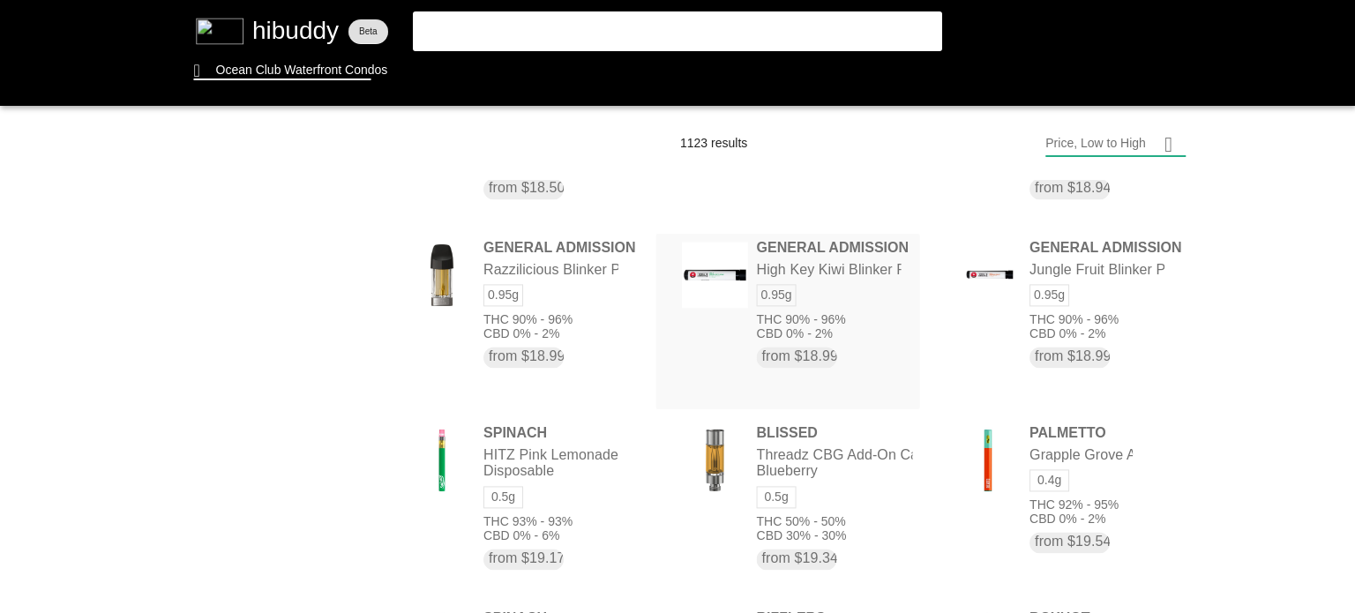
click at [789, 248] on flt-glass-pane at bounding box center [677, 306] width 1355 height 613
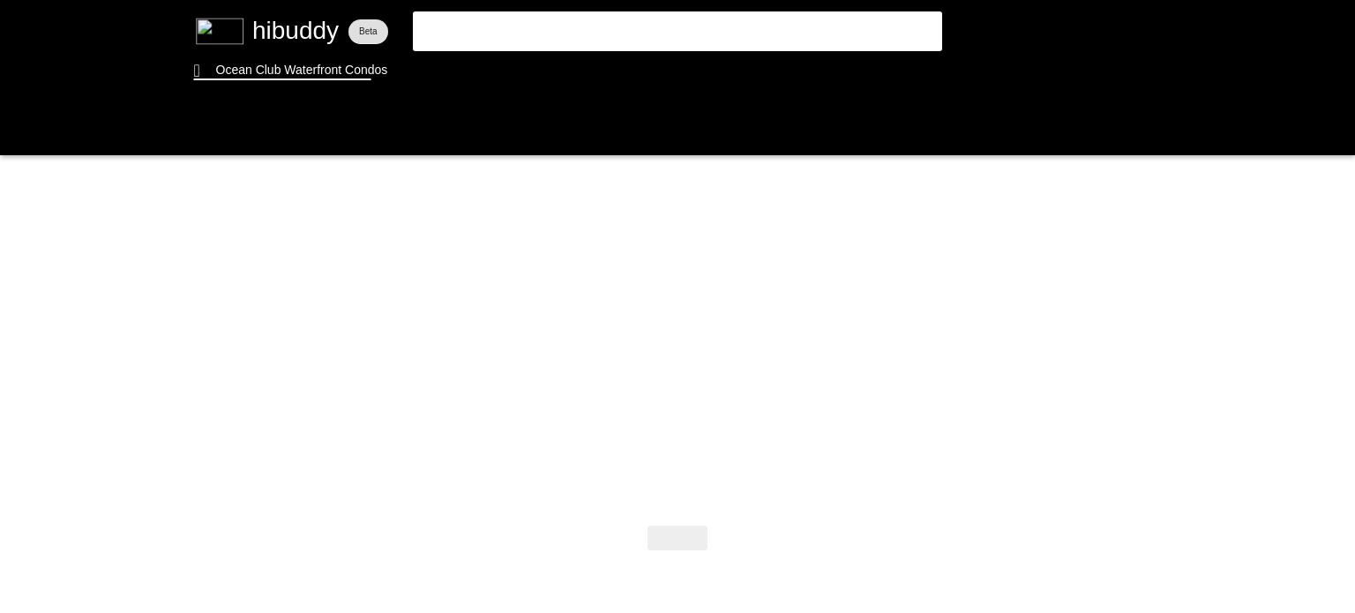
drag, startPoint x: 746, startPoint y: 244, endPoint x: 621, endPoint y: 244, distance: 125.3
click at [621, 244] on flt-glass-pane at bounding box center [677, 306] width 1355 height 613
click at [615, 250] on flt-glass-pane at bounding box center [677, 306] width 1355 height 613
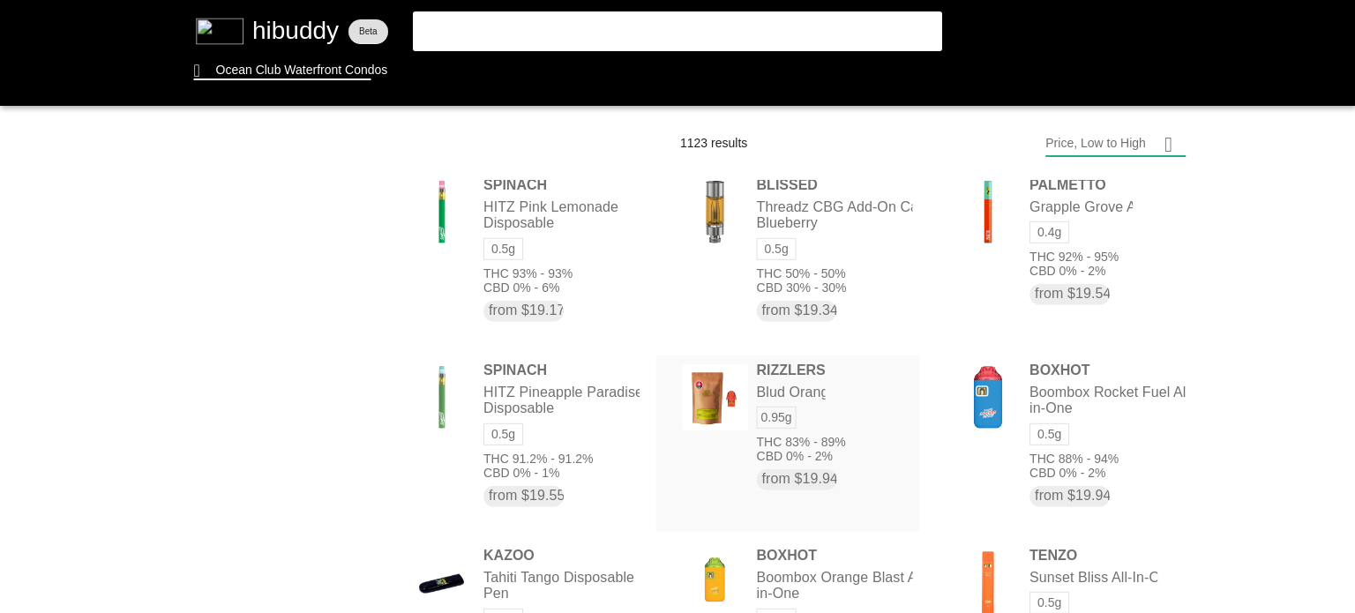
drag, startPoint x: 788, startPoint y: 377, endPoint x: 752, endPoint y: 376, distance: 36.2
click at [752, 376] on flt-glass-pane at bounding box center [677, 306] width 1355 height 613
click at [775, 373] on flt-glass-pane at bounding box center [677, 306] width 1355 height 613
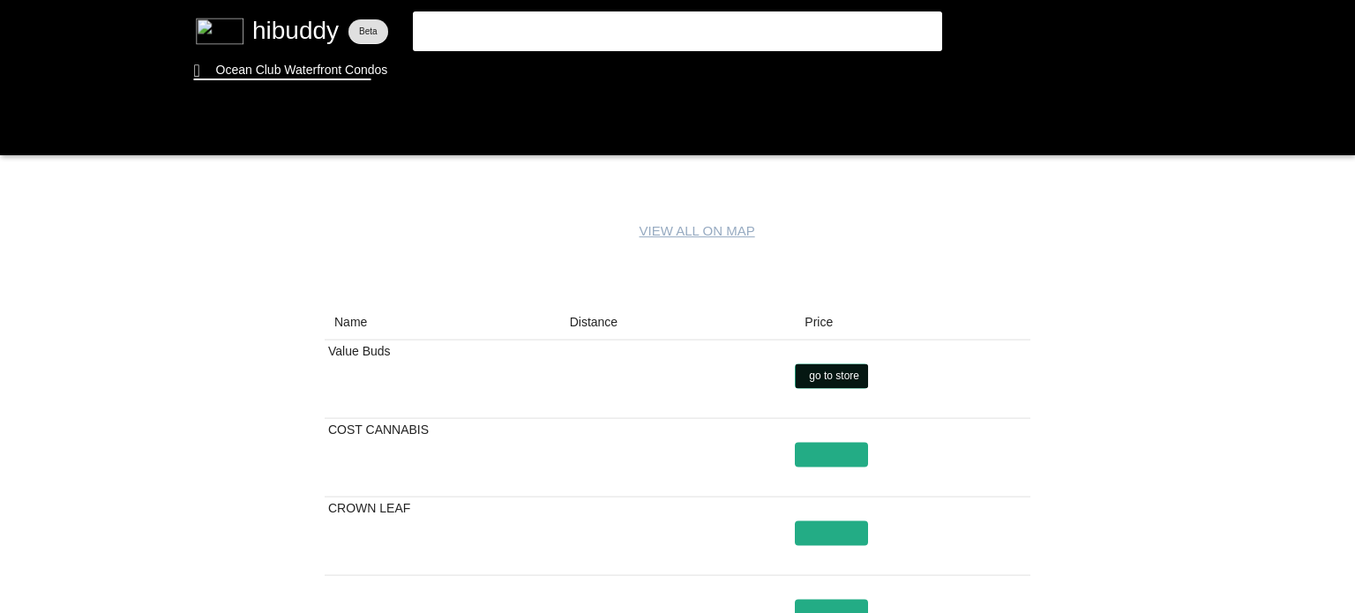
click at [858, 387] on flt-glass-pane at bounding box center [677, 306] width 1355 height 613
click at [380, 380] on flt-glass-pane at bounding box center [677, 306] width 1355 height 613
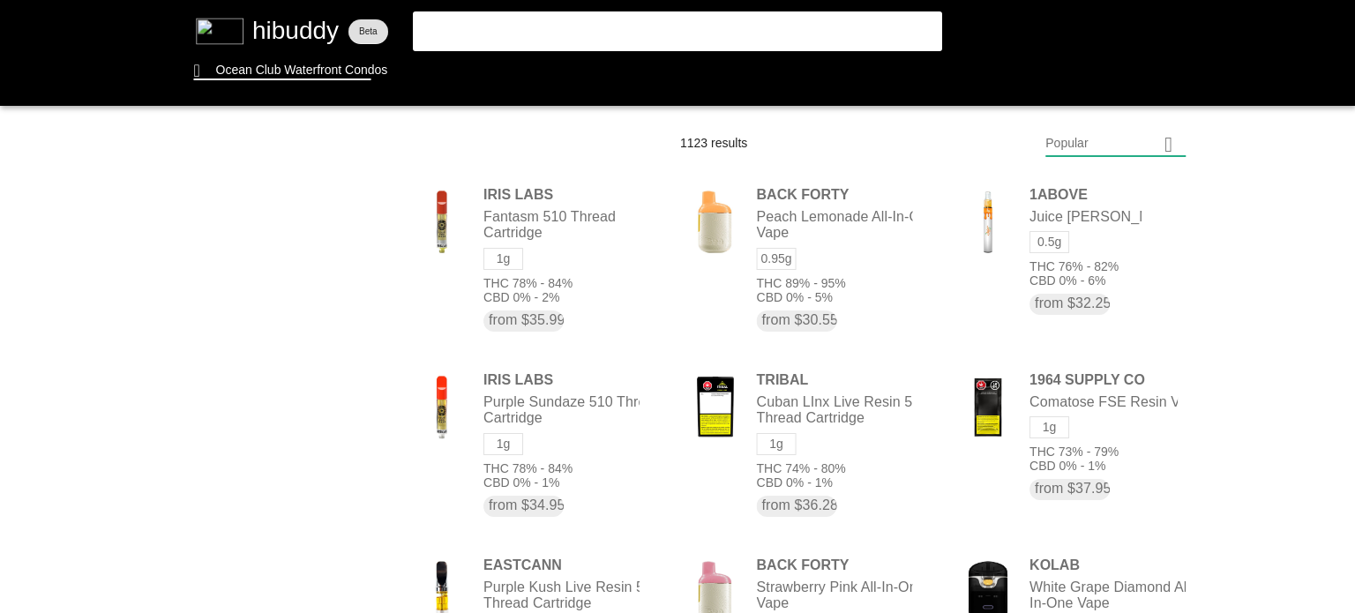
click at [1099, 130] on flt-glass-pane at bounding box center [677, 306] width 1355 height 613
click at [1104, 189] on flt-glass-pane at bounding box center [677, 306] width 1355 height 613
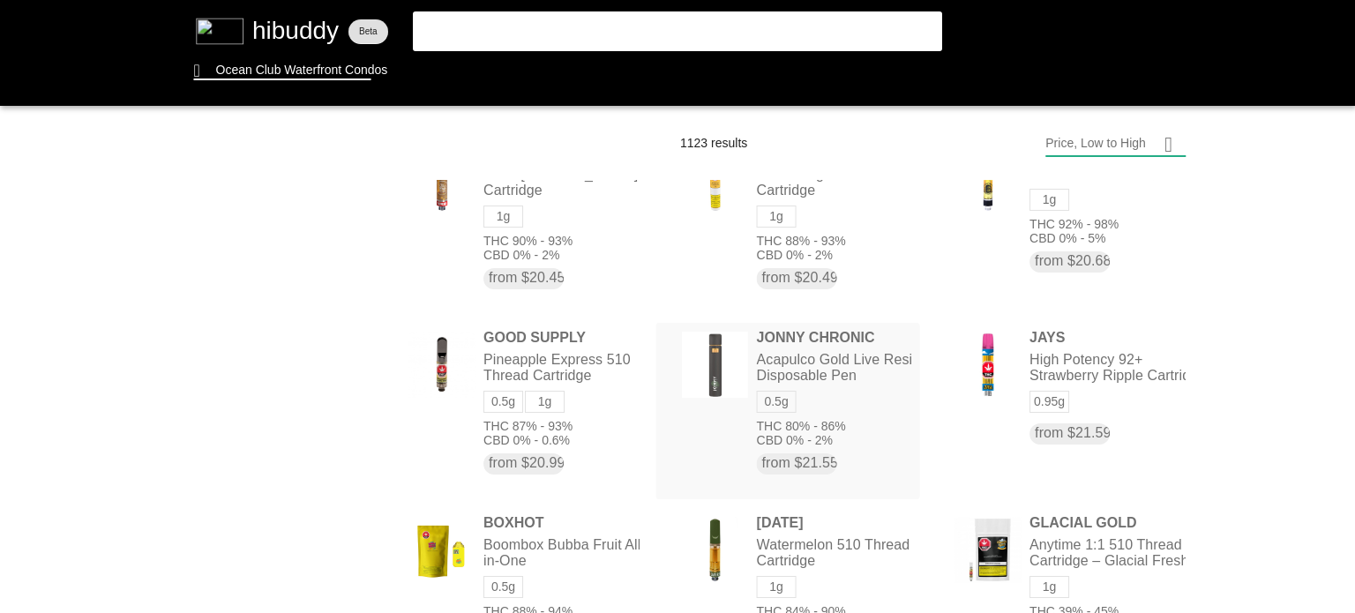
click at [811, 343] on flt-glass-pane at bounding box center [677, 306] width 1355 height 613
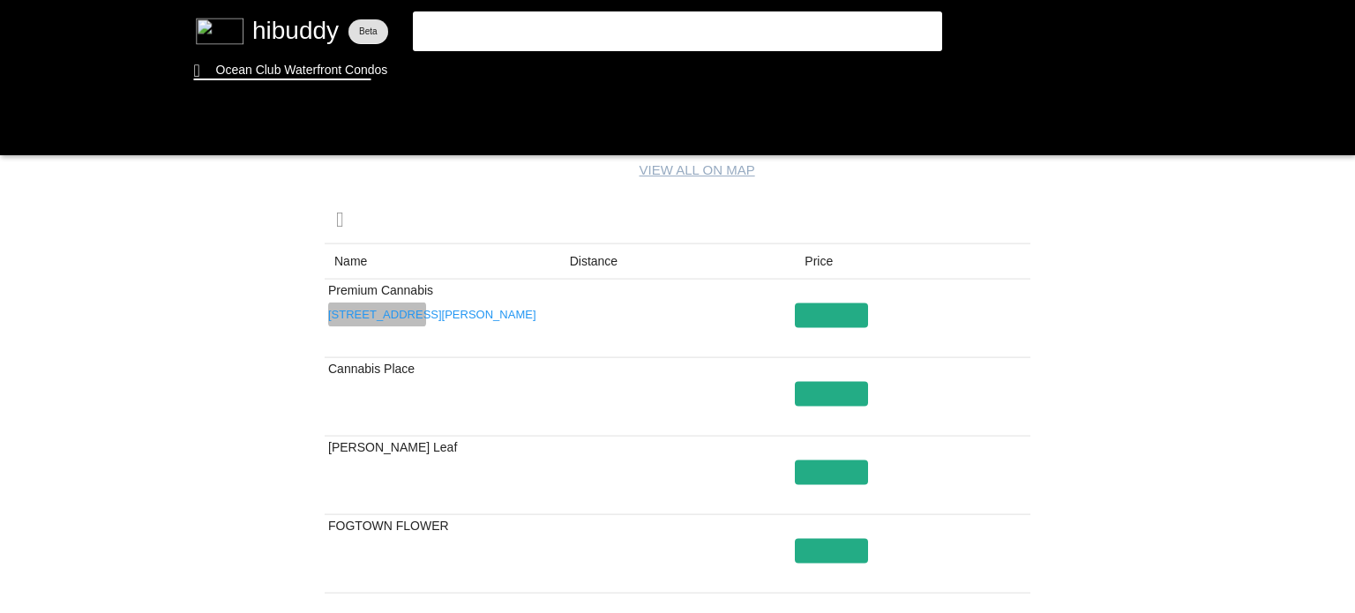
click at [406, 312] on flt-glass-pane at bounding box center [677, 306] width 1355 height 613
click at [840, 335] on flt-glass-pane at bounding box center [677, 306] width 1355 height 613
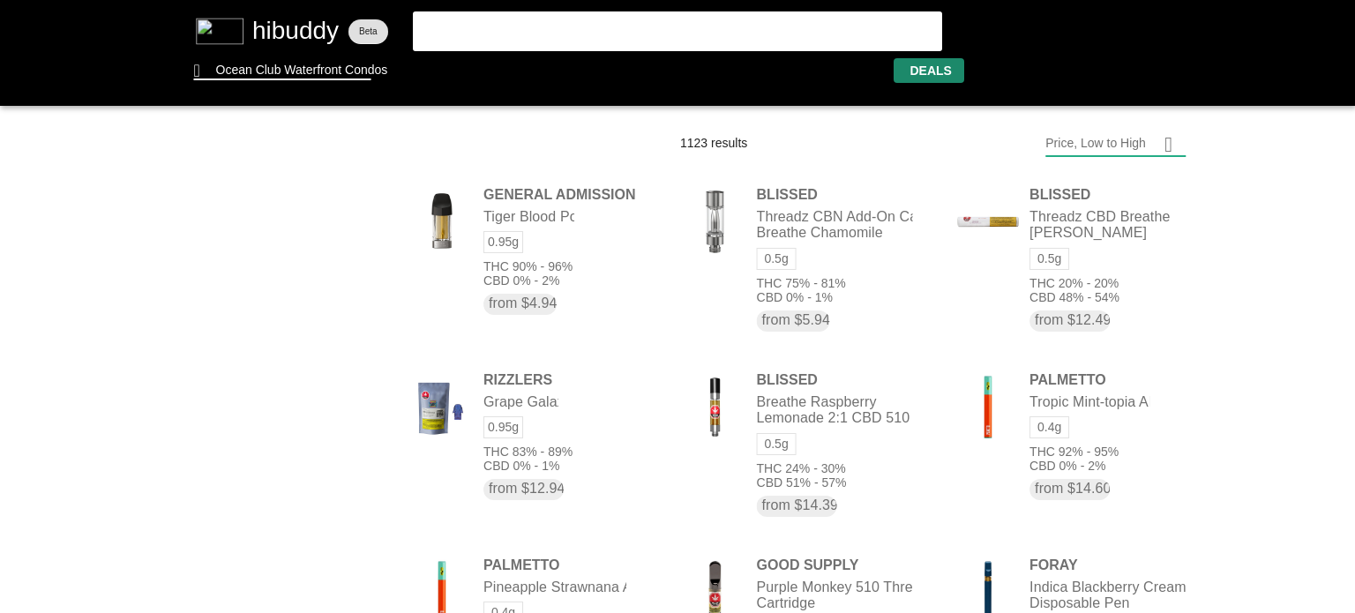
drag, startPoint x: 935, startPoint y: 71, endPoint x: 906, endPoint y: 69, distance: 29.2
click at [906, 69] on flt-glass-pane at bounding box center [677, 306] width 1355 height 613
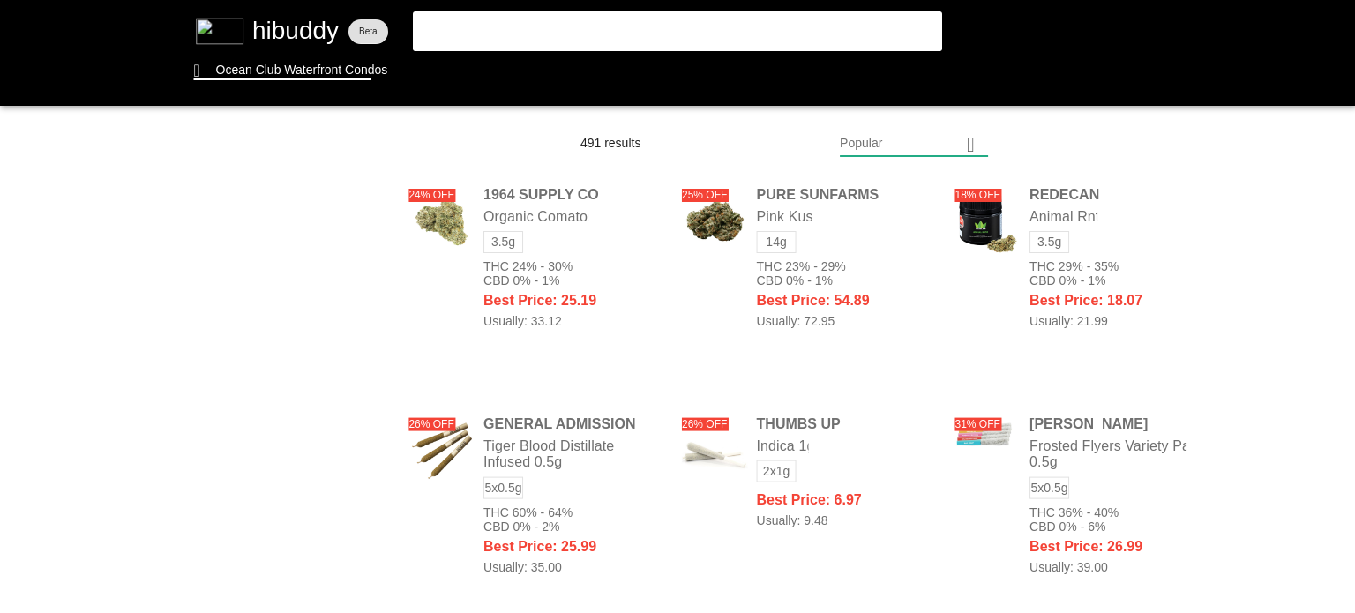
click at [880, 142] on flt-glass-pane at bounding box center [677, 306] width 1355 height 613
click at [914, 242] on flt-glass-pane at bounding box center [677, 306] width 1355 height 613
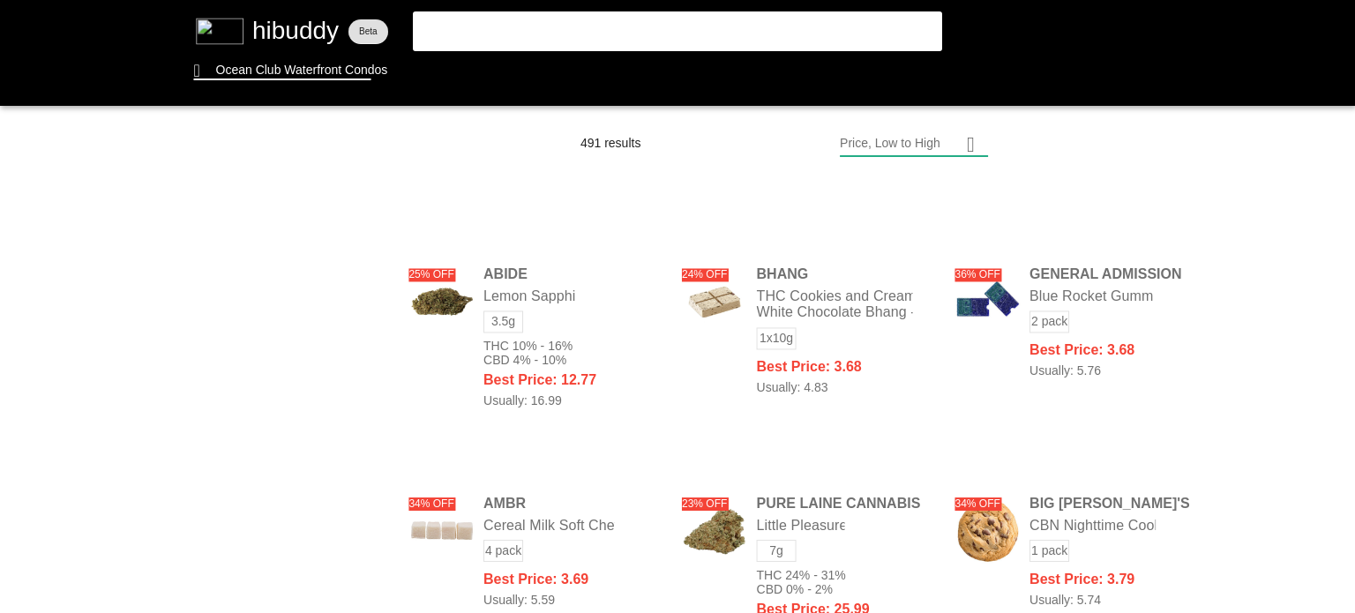
click at [261, 231] on flt-glass-pane at bounding box center [677, 306] width 1355 height 613
click at [19, 323] on flt-glass-pane at bounding box center [677, 306] width 1355 height 613
click at [294, 370] on flt-glass-pane at bounding box center [677, 306] width 1355 height 613
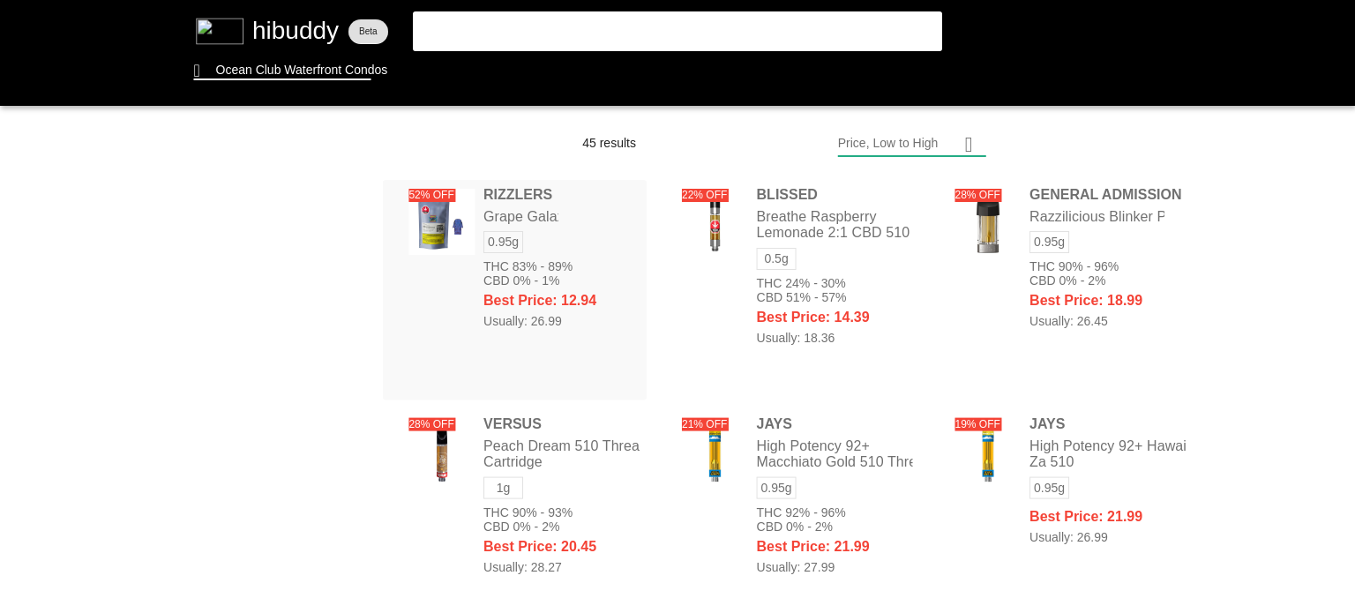
click at [522, 190] on flt-glass-pane at bounding box center [677, 306] width 1355 height 613
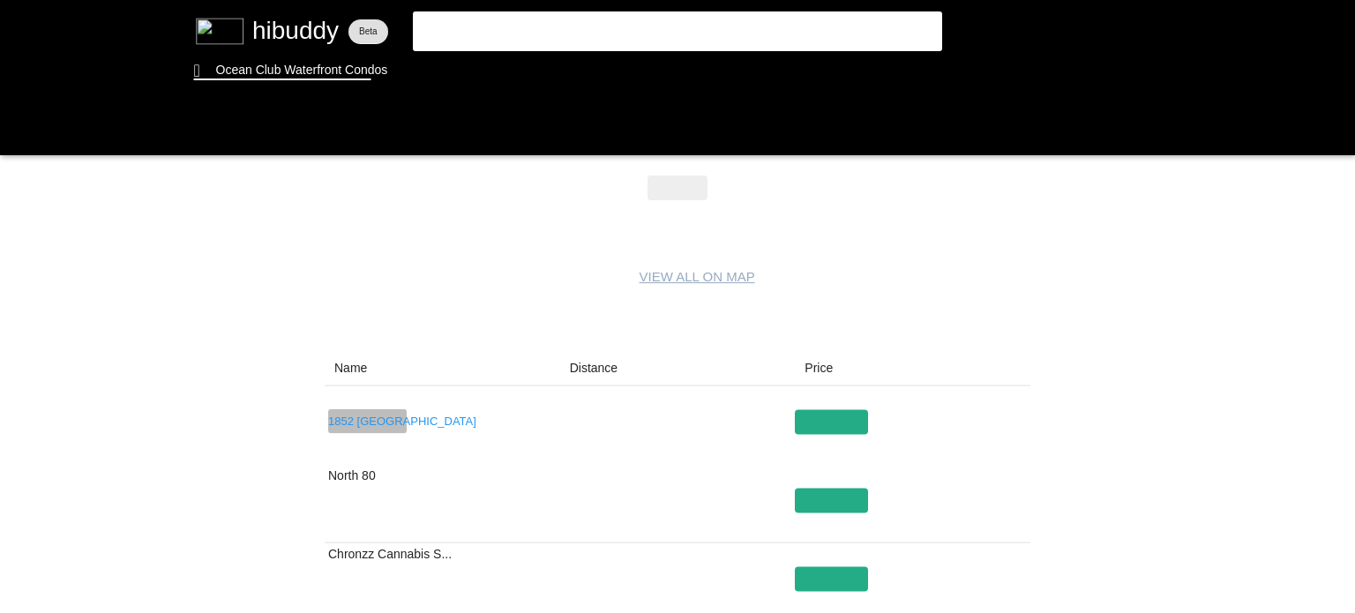
click at [371, 414] on flt-glass-pane at bounding box center [677, 306] width 1355 height 613
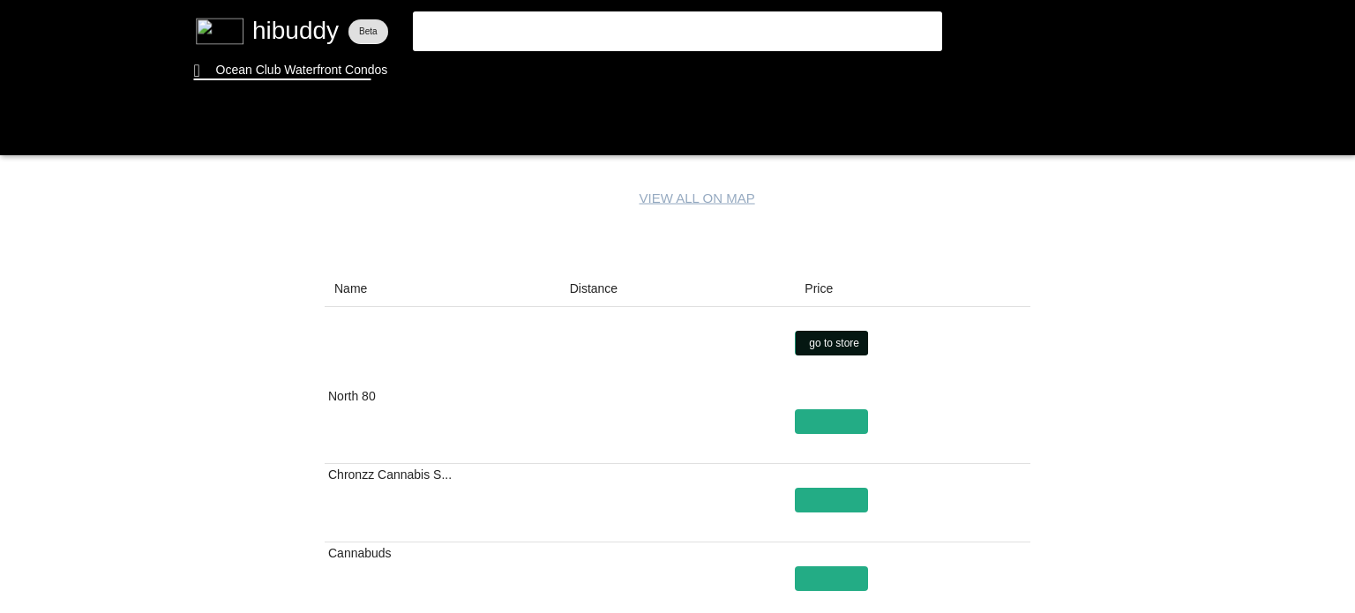
click at [839, 341] on flt-glass-pane at bounding box center [677, 306] width 1355 height 613
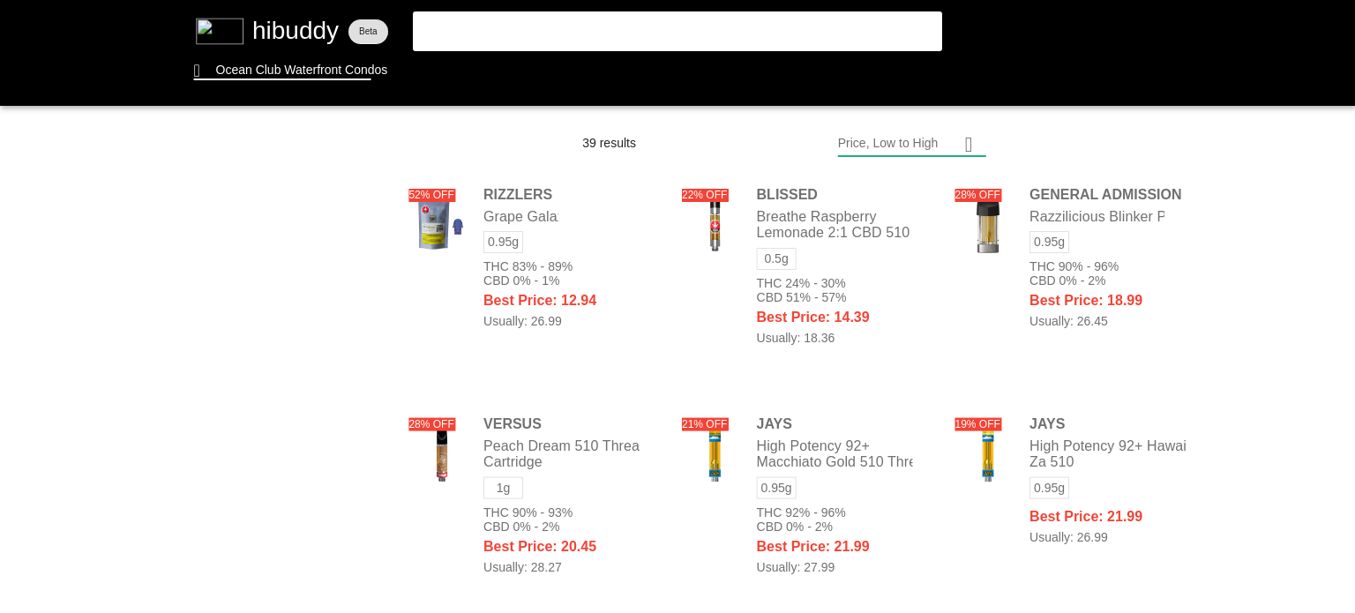
click at [249, 211] on flt-glass-pane at bounding box center [677, 306] width 1355 height 613
click at [92, 415] on flt-glass-pane at bounding box center [677, 306] width 1355 height 613
click at [589, 59] on flt-glass-pane at bounding box center [677, 306] width 1355 height 613
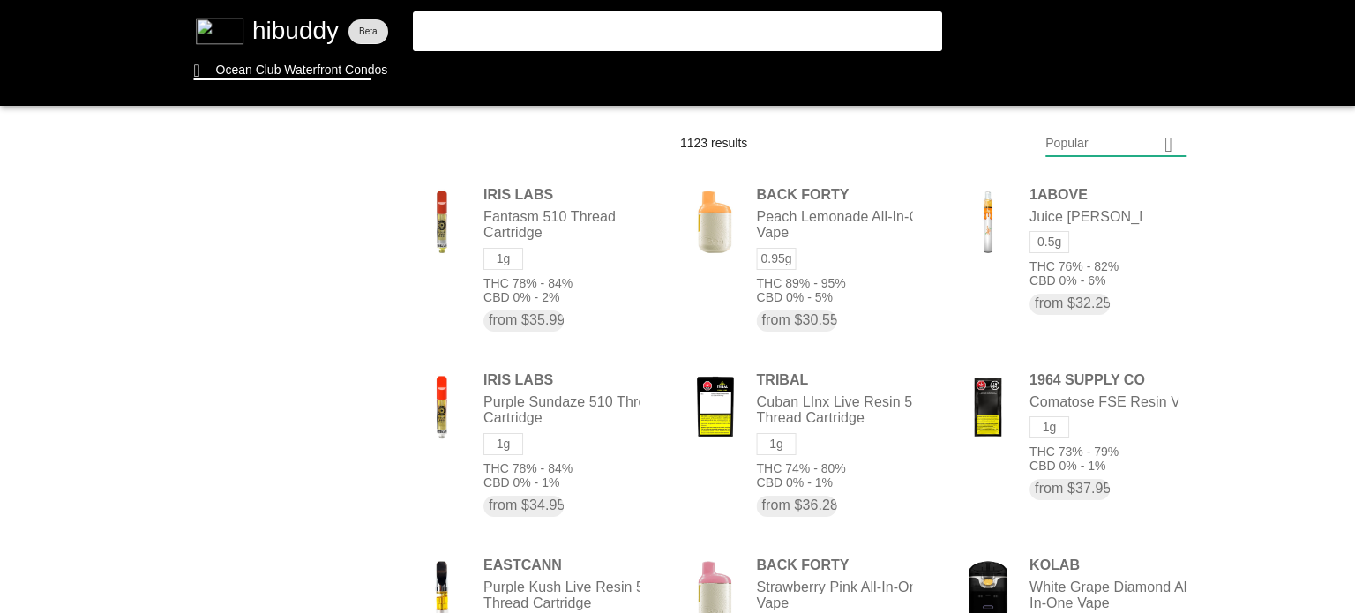
click at [1133, 137] on flt-glass-pane at bounding box center [677, 306] width 1355 height 613
click at [1122, 192] on flt-glass-pane at bounding box center [677, 306] width 1355 height 613
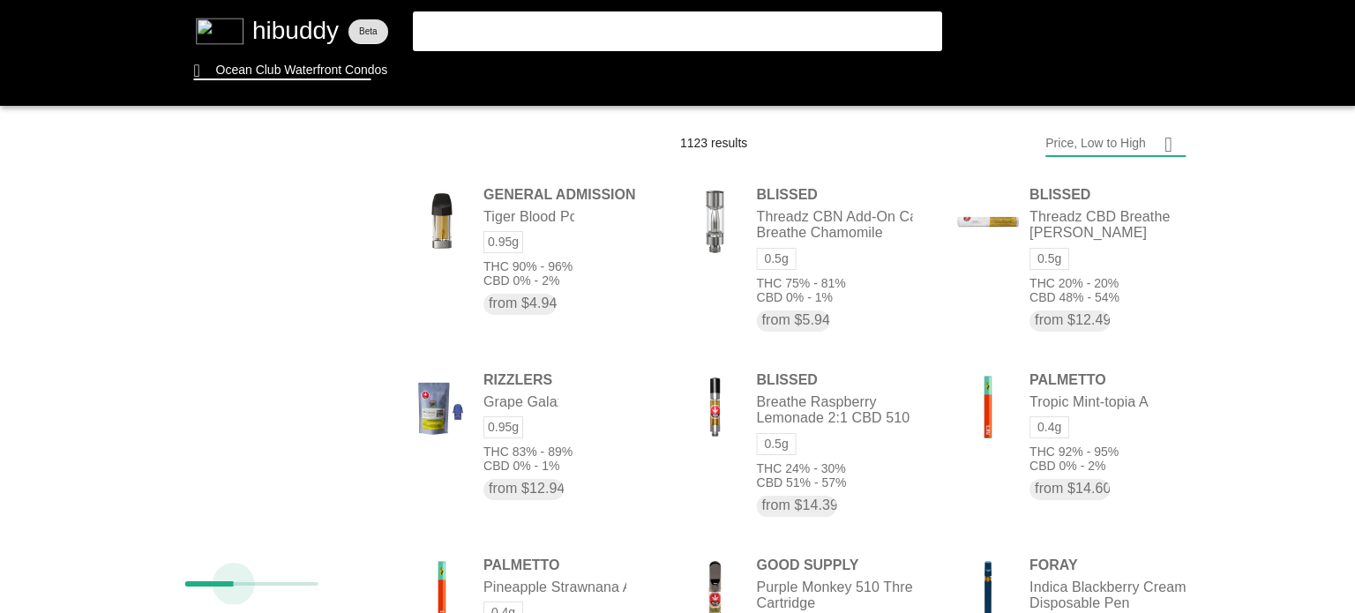
drag, startPoint x: 319, startPoint y: 581, endPoint x: 229, endPoint y: 578, distance: 89.2
click at [229, 578] on flt-glass-pane at bounding box center [677, 306] width 1355 height 613
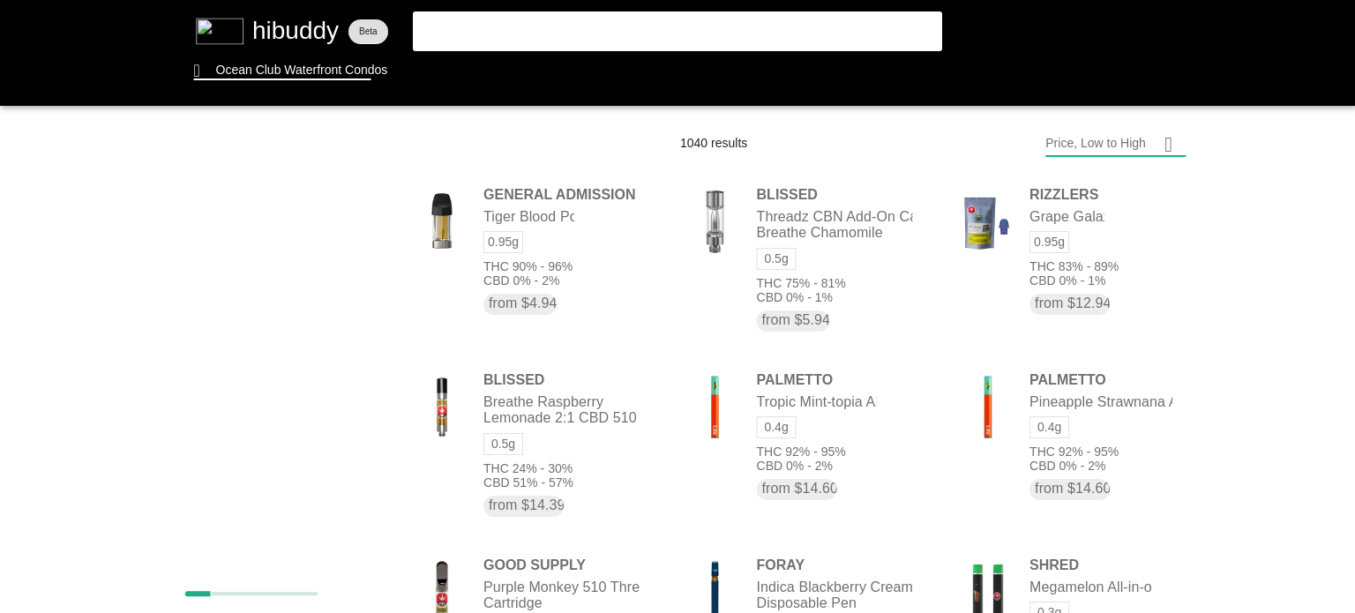
drag, startPoint x: 236, startPoint y: 599, endPoint x: 208, endPoint y: 606, distance: 29.1
click at [208, 606] on flt-glass-pane at bounding box center [677, 306] width 1355 height 613
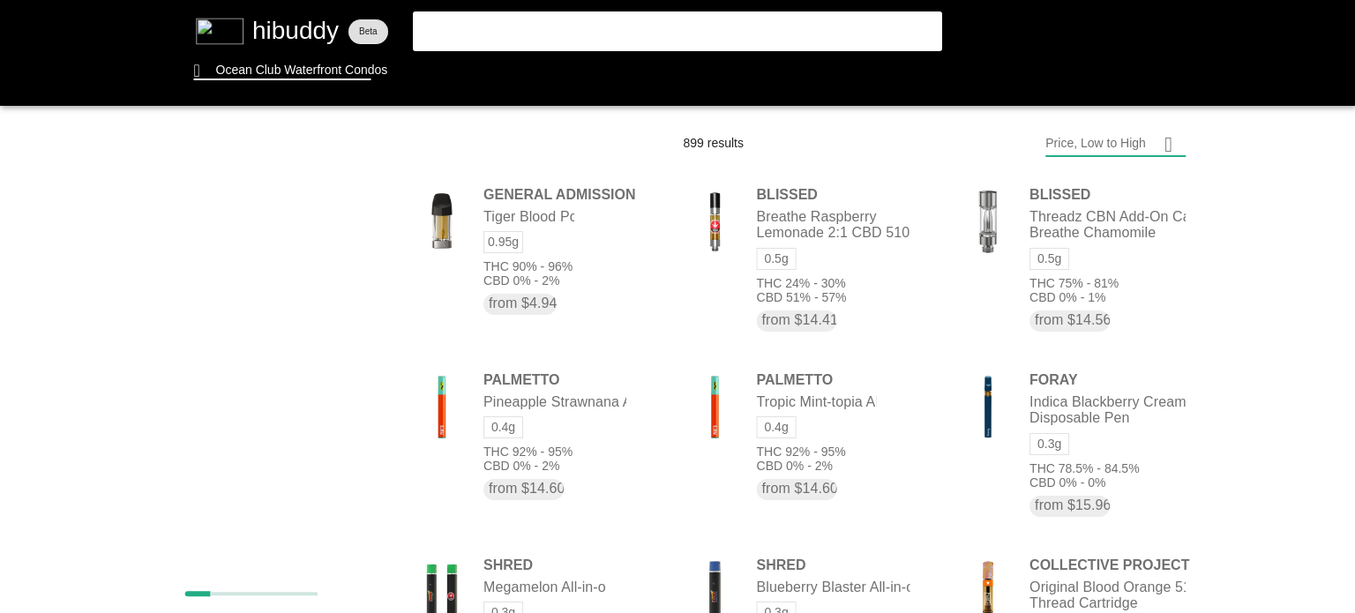
drag, startPoint x: 547, startPoint y: 201, endPoint x: 522, endPoint y: 203, distance: 24.8
click at [522, 203] on flt-glass-pane at bounding box center [677, 306] width 1355 height 613
click at [544, 192] on flt-glass-pane at bounding box center [677, 306] width 1355 height 613
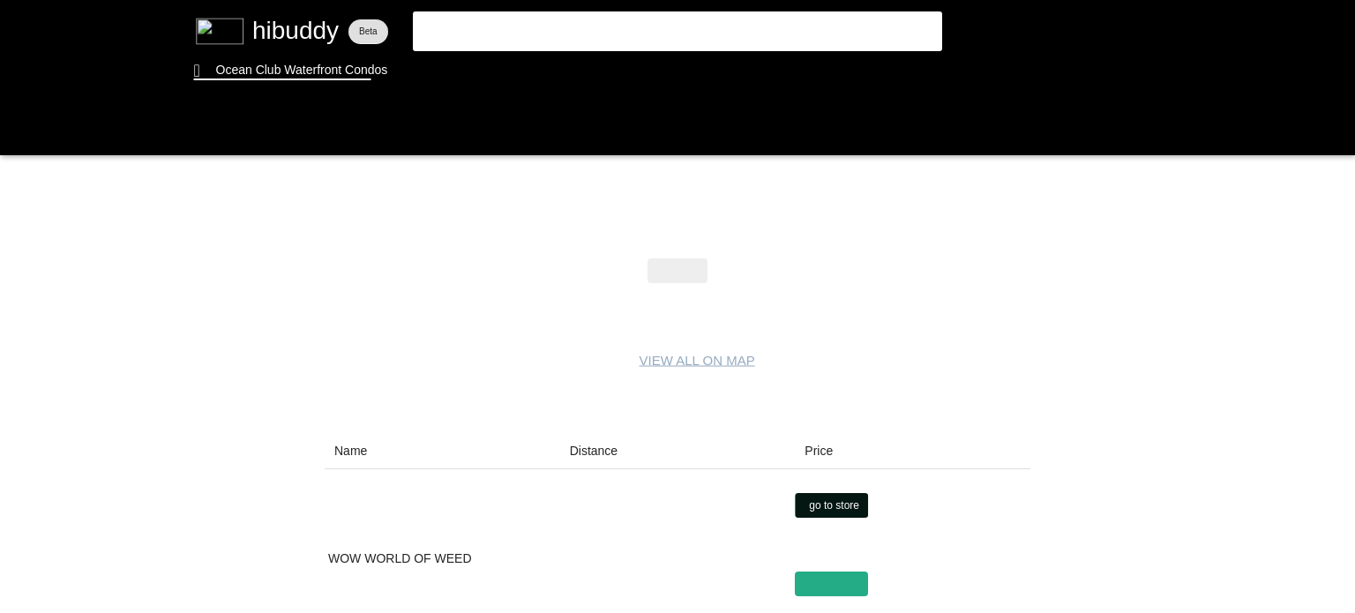
click at [813, 509] on flt-glass-pane at bounding box center [677, 306] width 1355 height 613
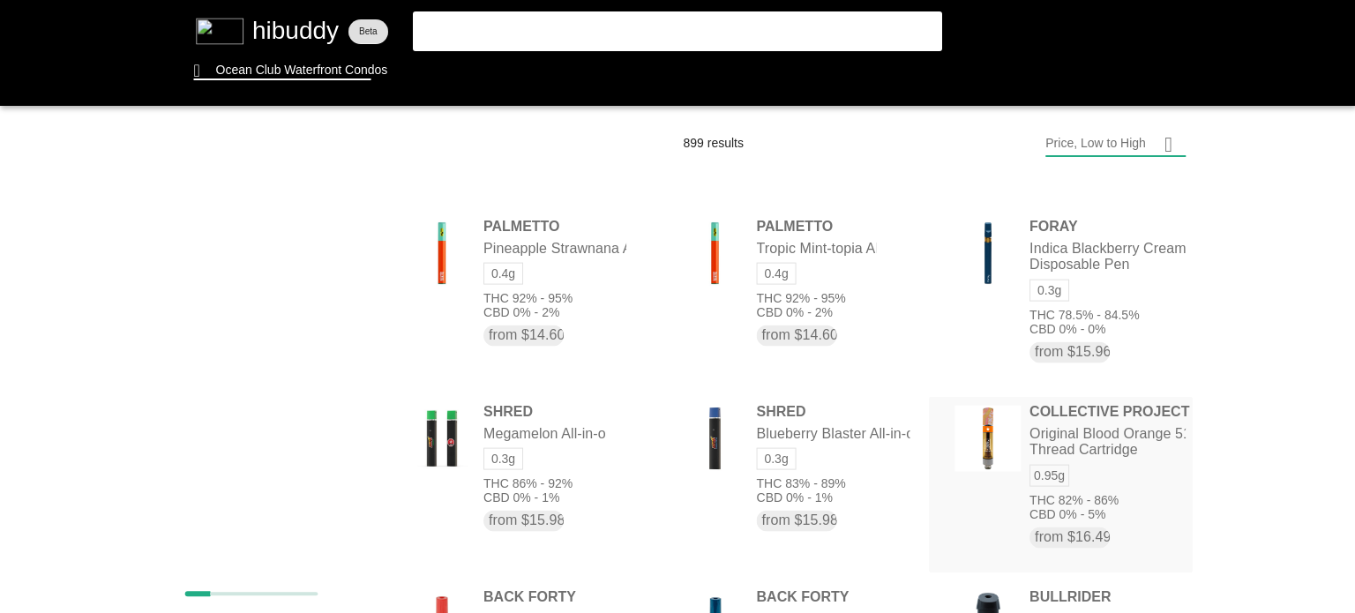
click at [1084, 414] on flt-glass-pane at bounding box center [677, 306] width 1355 height 613
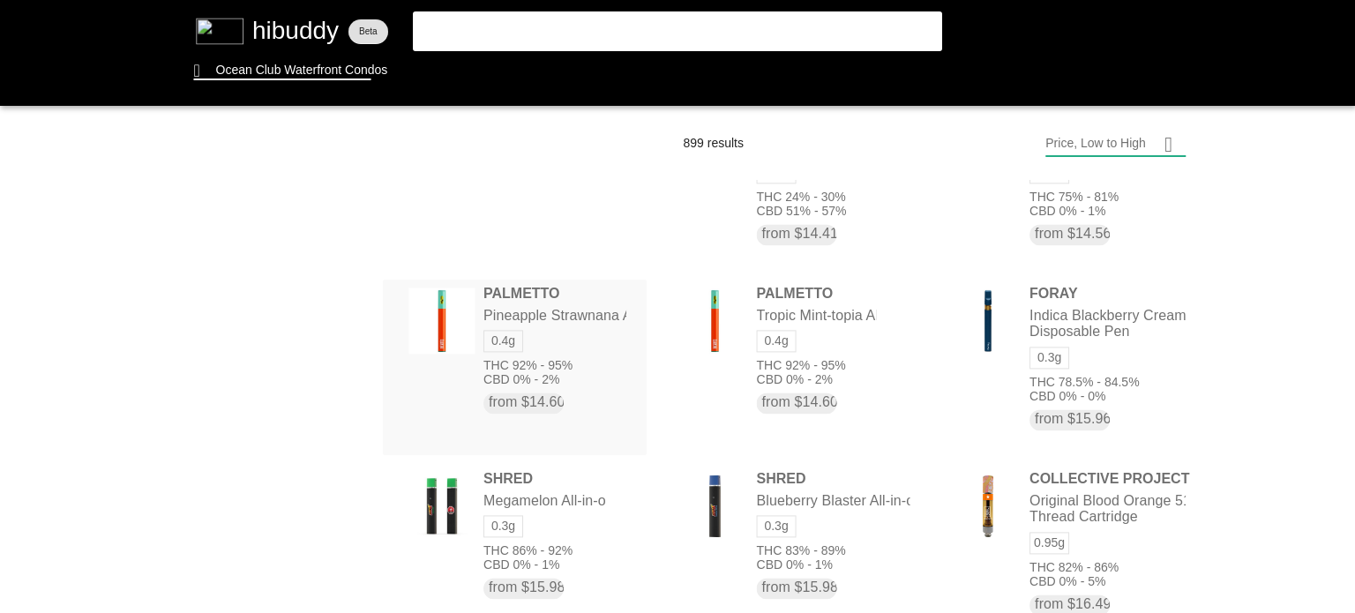
click at [517, 303] on flt-glass-pane at bounding box center [677, 306] width 1355 height 613
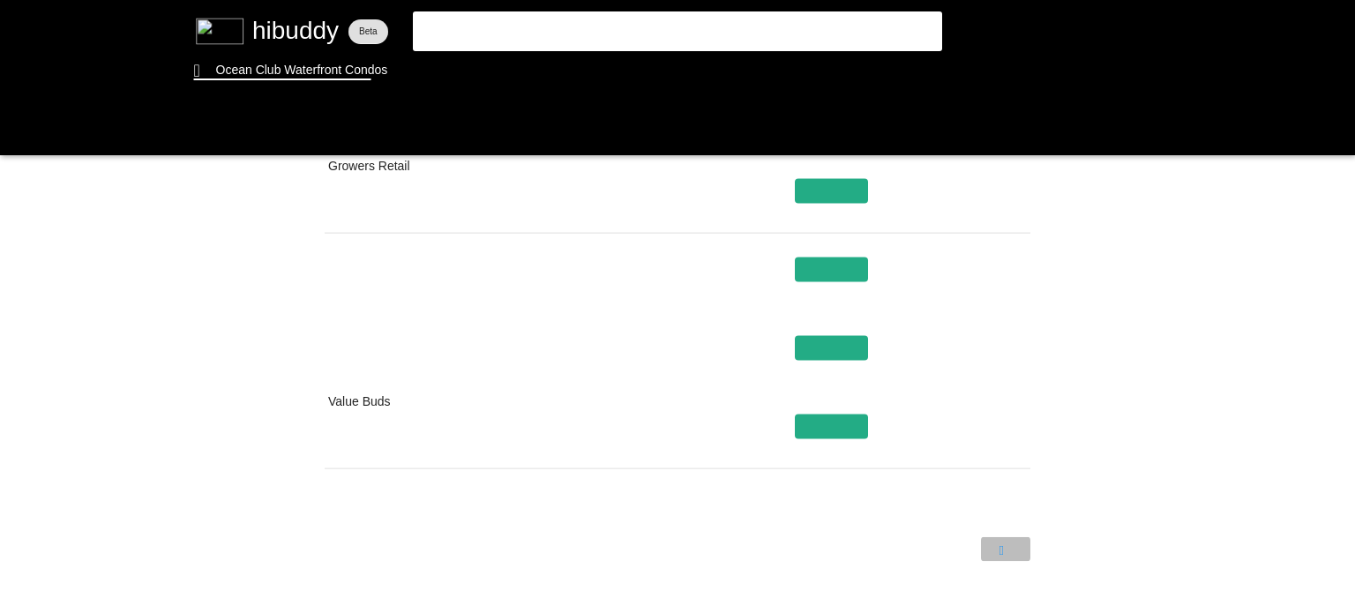
click at [1014, 550] on flt-glass-pane at bounding box center [677, 306] width 1355 height 613
